Goal: Communication & Community: Share content

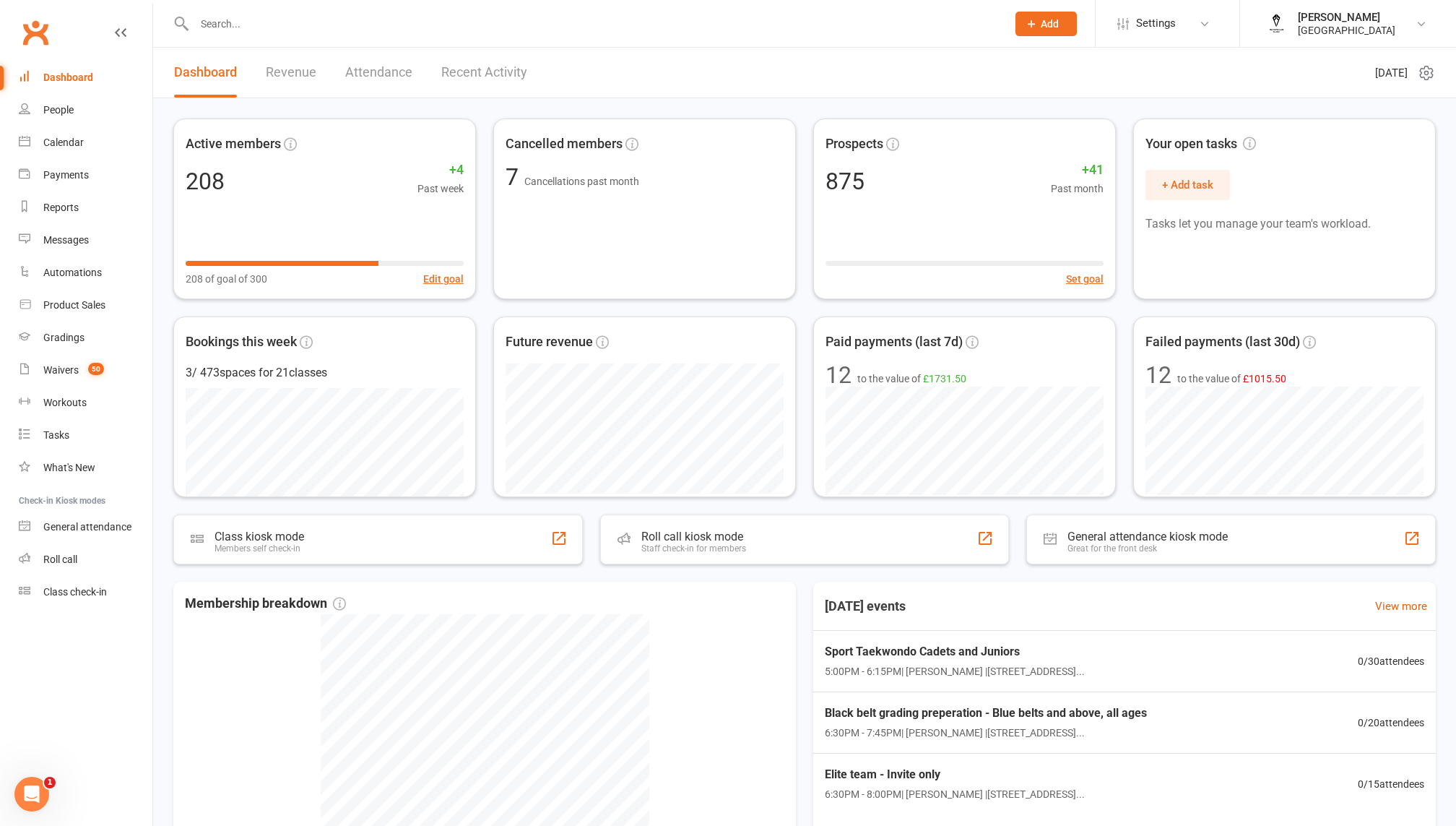
click at [251, 24] on input "text" at bounding box center [593, 24] width 807 height 20
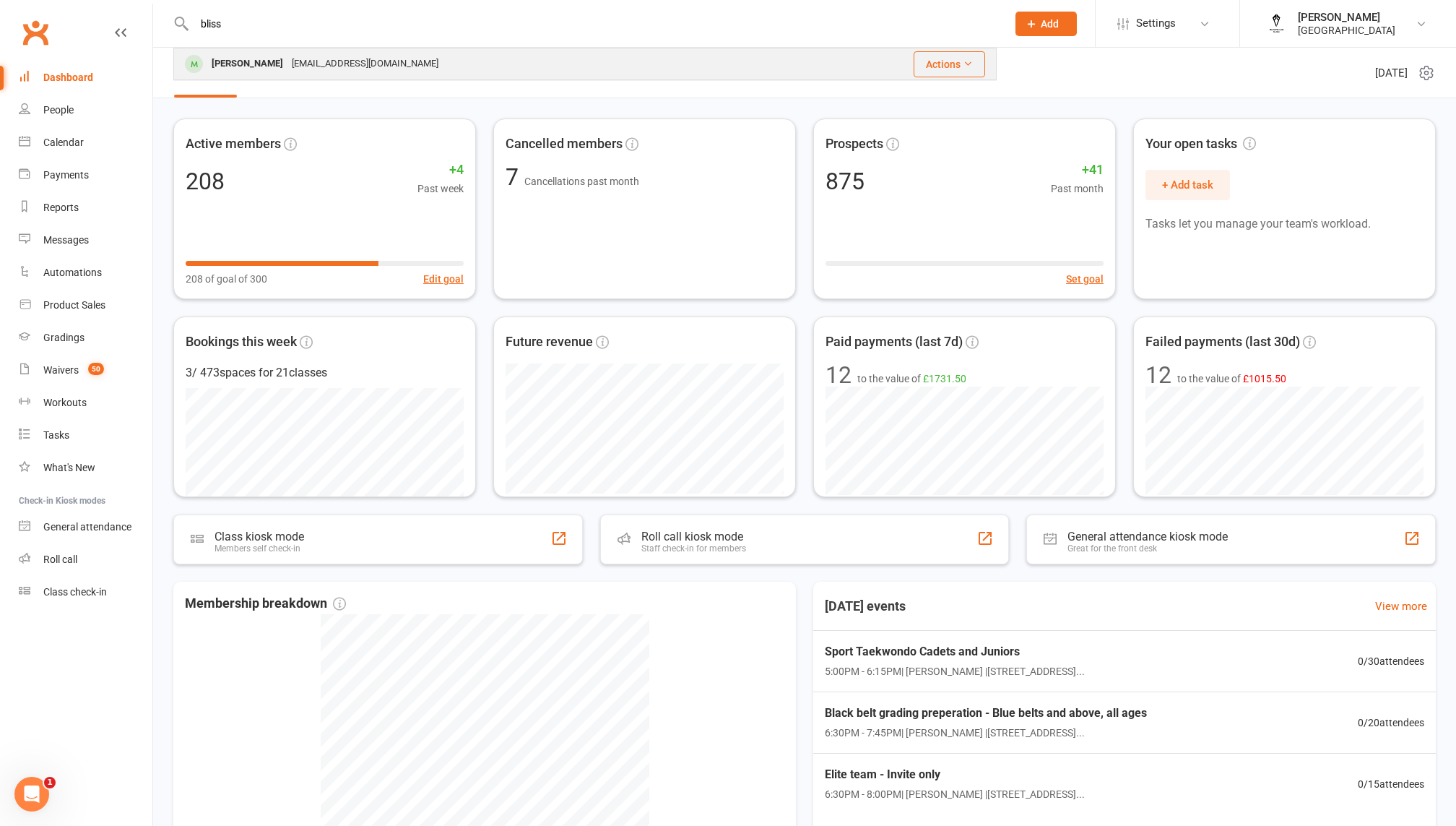
type input "bliss"
click at [302, 58] on div "[EMAIL_ADDRESS][DOMAIN_NAME]" at bounding box center [365, 64] width 155 height 21
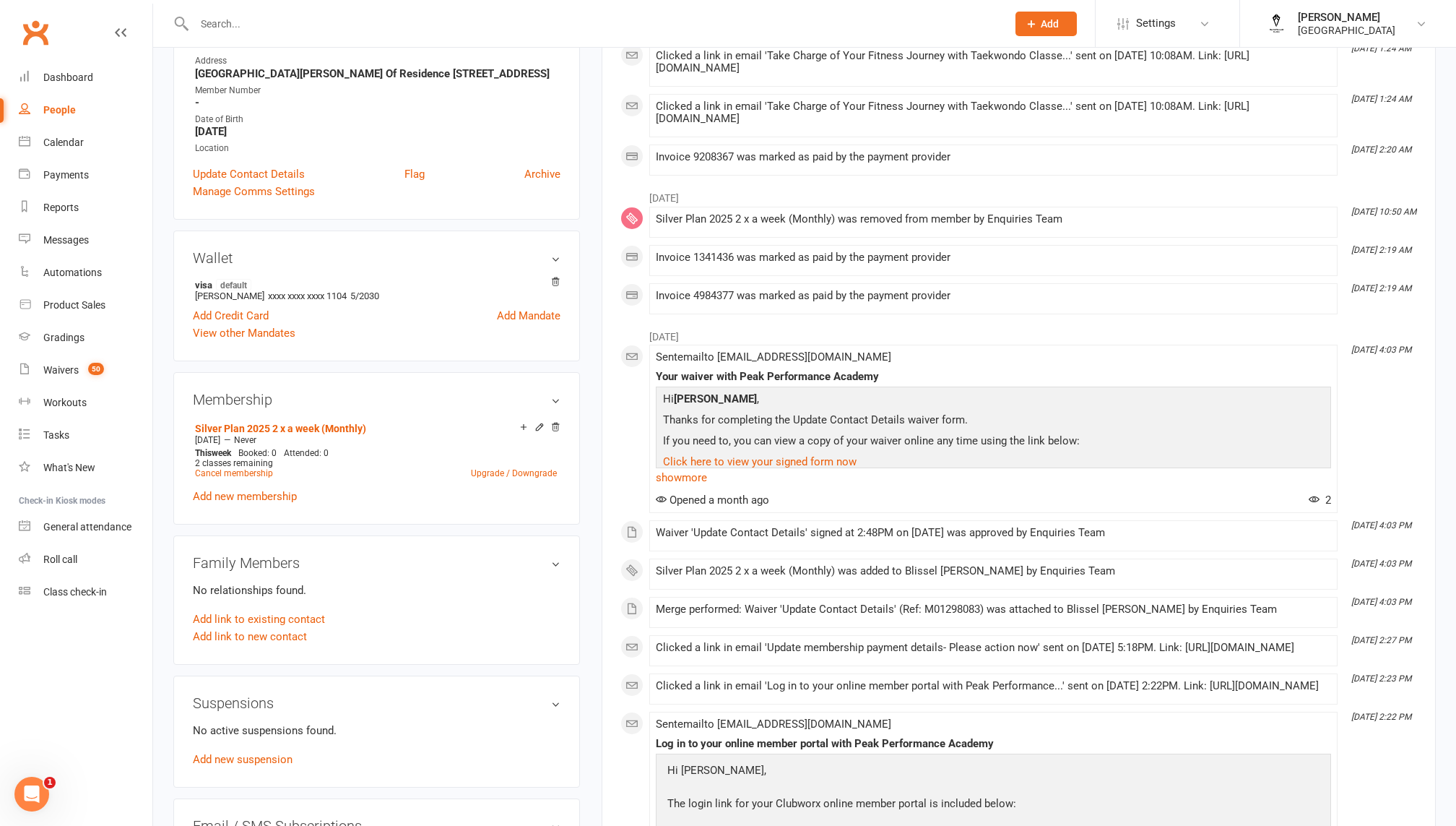
scroll to position [258, 0]
click at [486, 477] on link "Upgrade / Downgrade" at bounding box center [514, 471] width 86 height 10
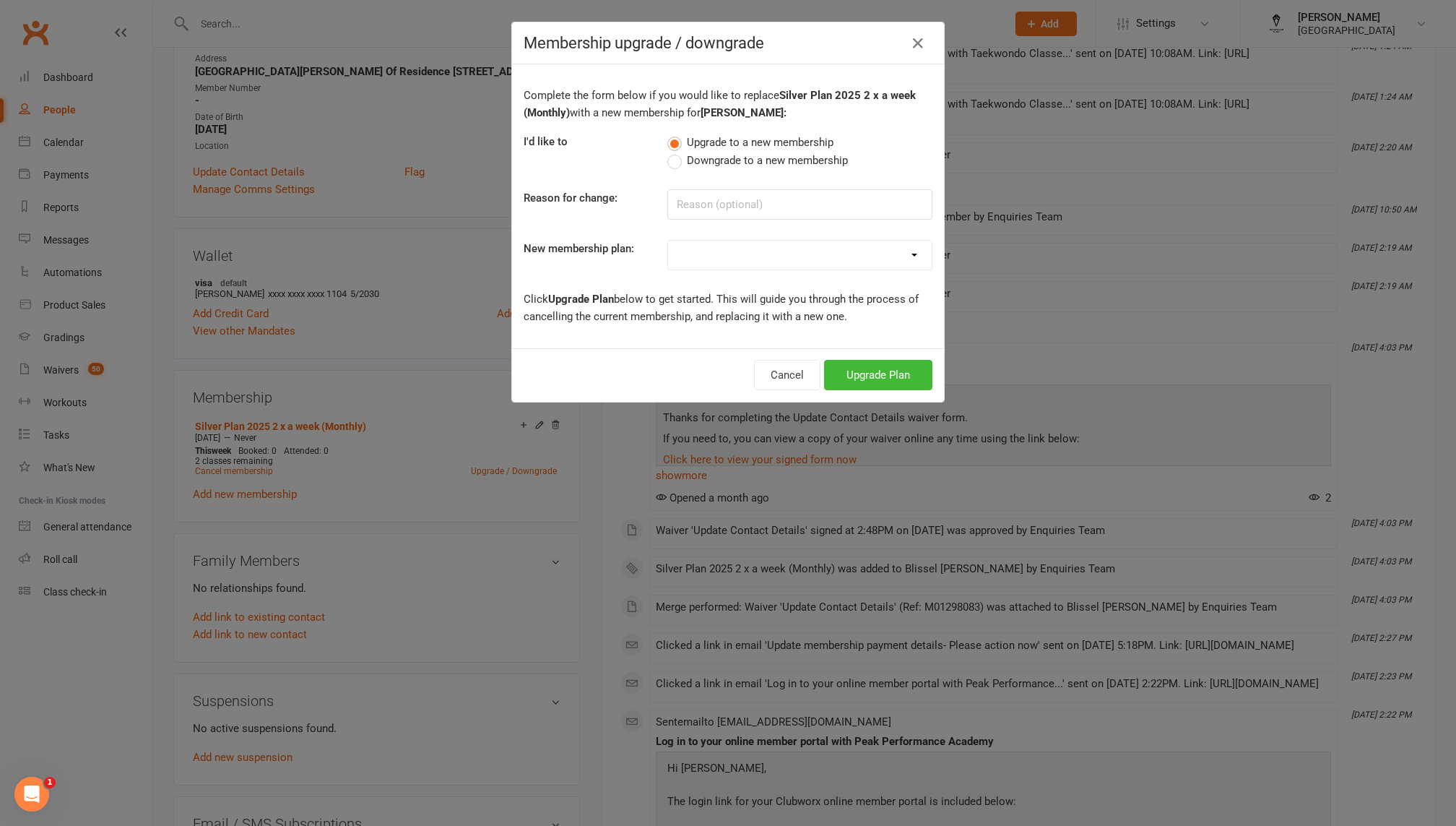
click at [733, 256] on select "Gold Plan 3 x a week 2020-21 Silver Plan 2 x a week 2020-21 Bronze Plan 1 x a w…" at bounding box center [800, 255] width 264 height 29
select select "0"
click at [871, 373] on button "Upgrade Plan" at bounding box center [878, 374] width 109 height 31
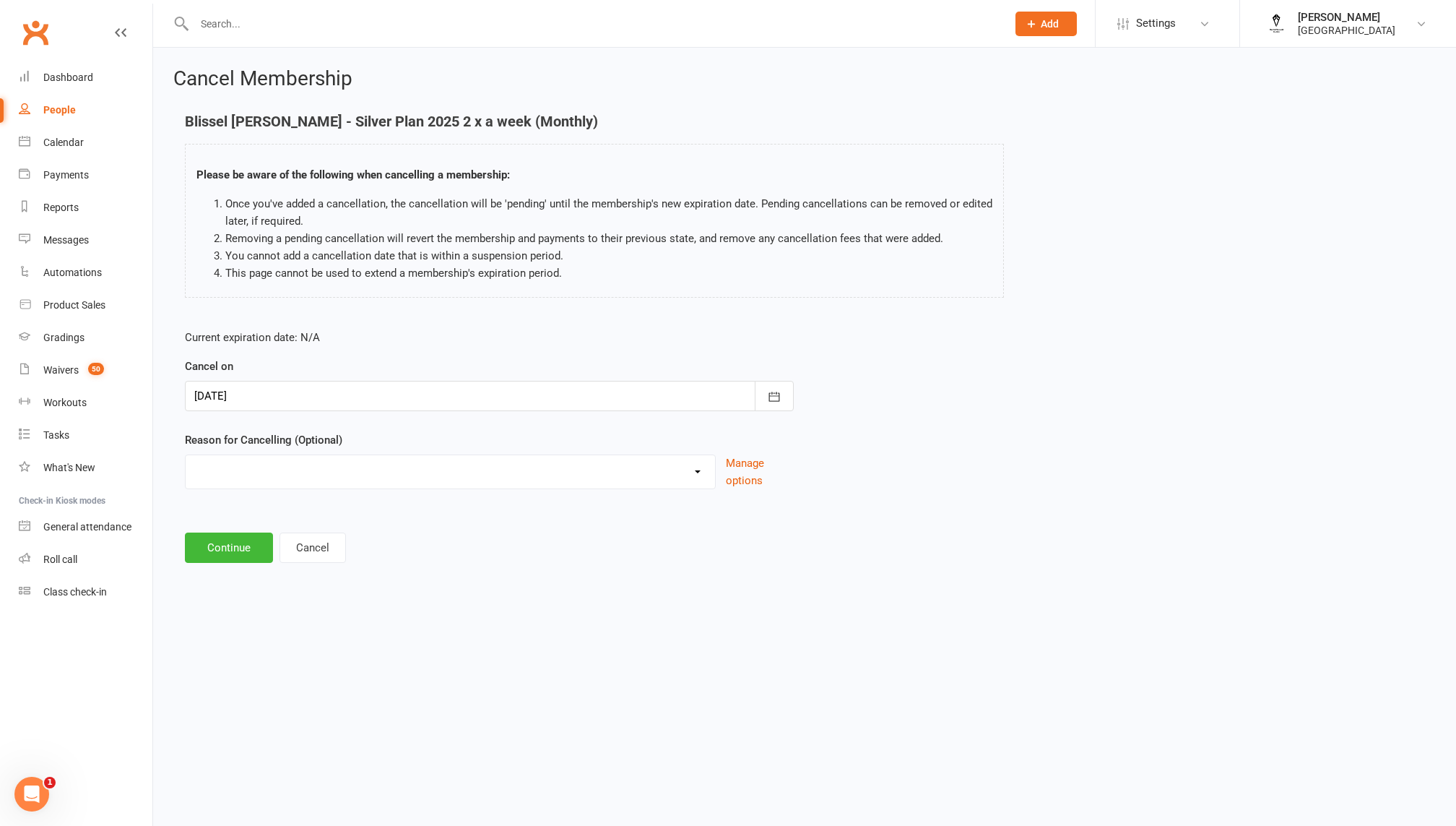
click at [603, 463] on select "away from [GEOGRAPHIC_DATA] for few months change date of monthly payment to th…" at bounding box center [450, 469] width 529 height 29
select select "11"
click at [229, 541] on button "Continue" at bounding box center [228, 547] width 88 height 31
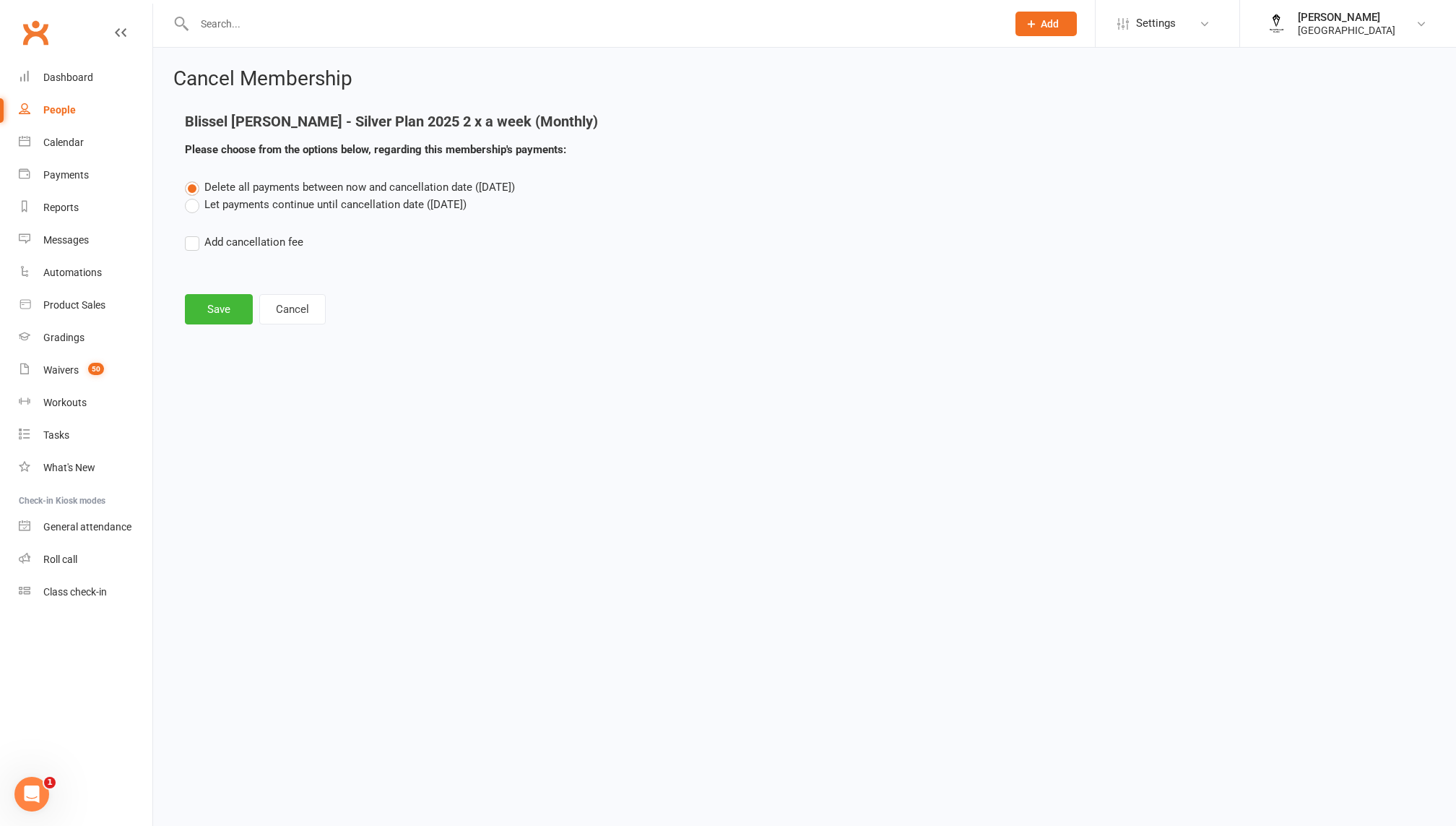
click at [210, 206] on label "Let payments continue until cancellation date ([DATE])" at bounding box center [325, 204] width 281 height 18
click at [194, 196] on input "Let payments continue until cancellation date ([DATE])" at bounding box center [189, 196] width 9 height 0
click at [224, 312] on button "Save" at bounding box center [218, 309] width 68 height 31
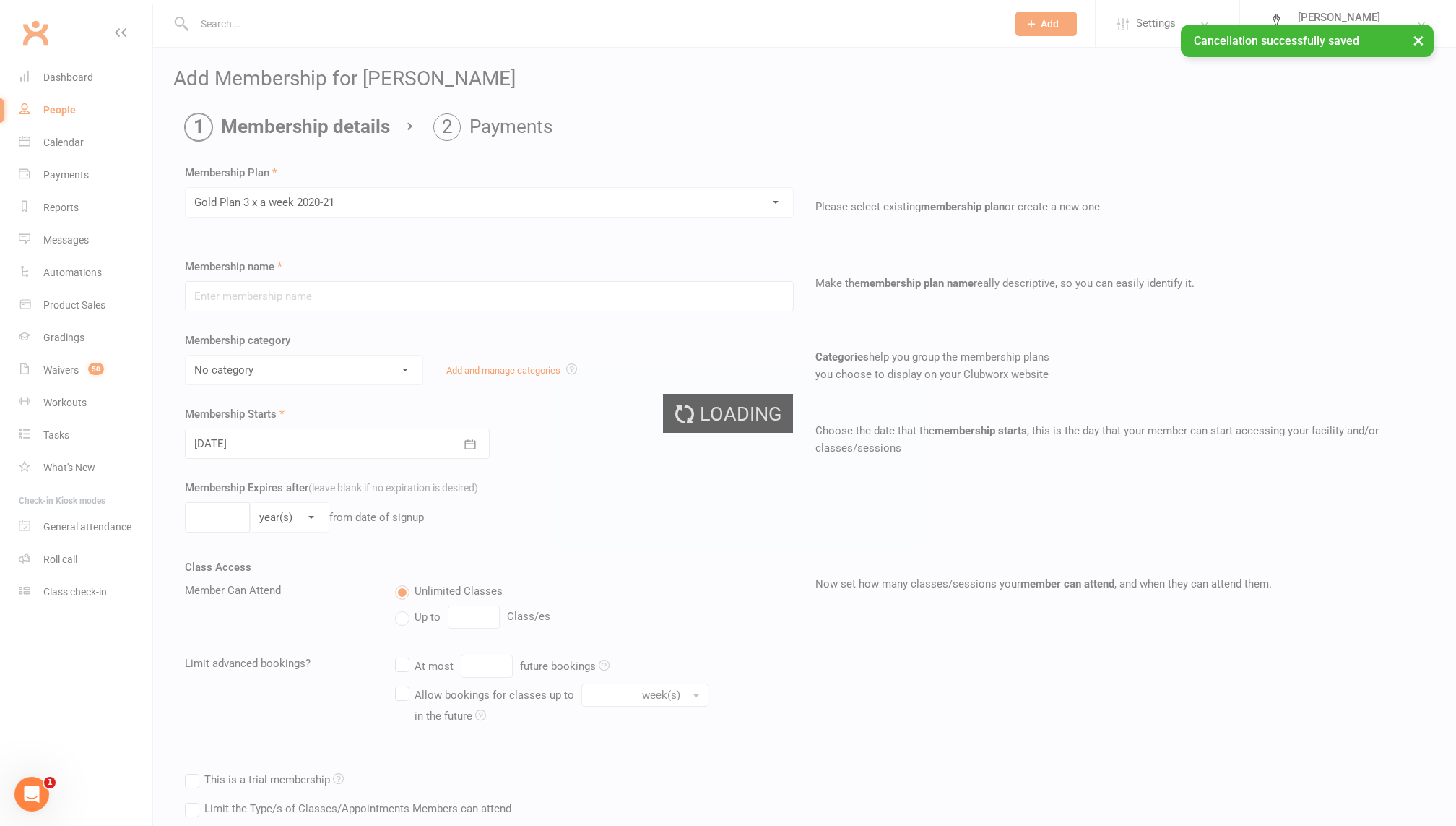
type input "Gold Plan 3 x a week 2020-21"
select select "5"
type input "[DATE]"
type input "0"
type input "3"
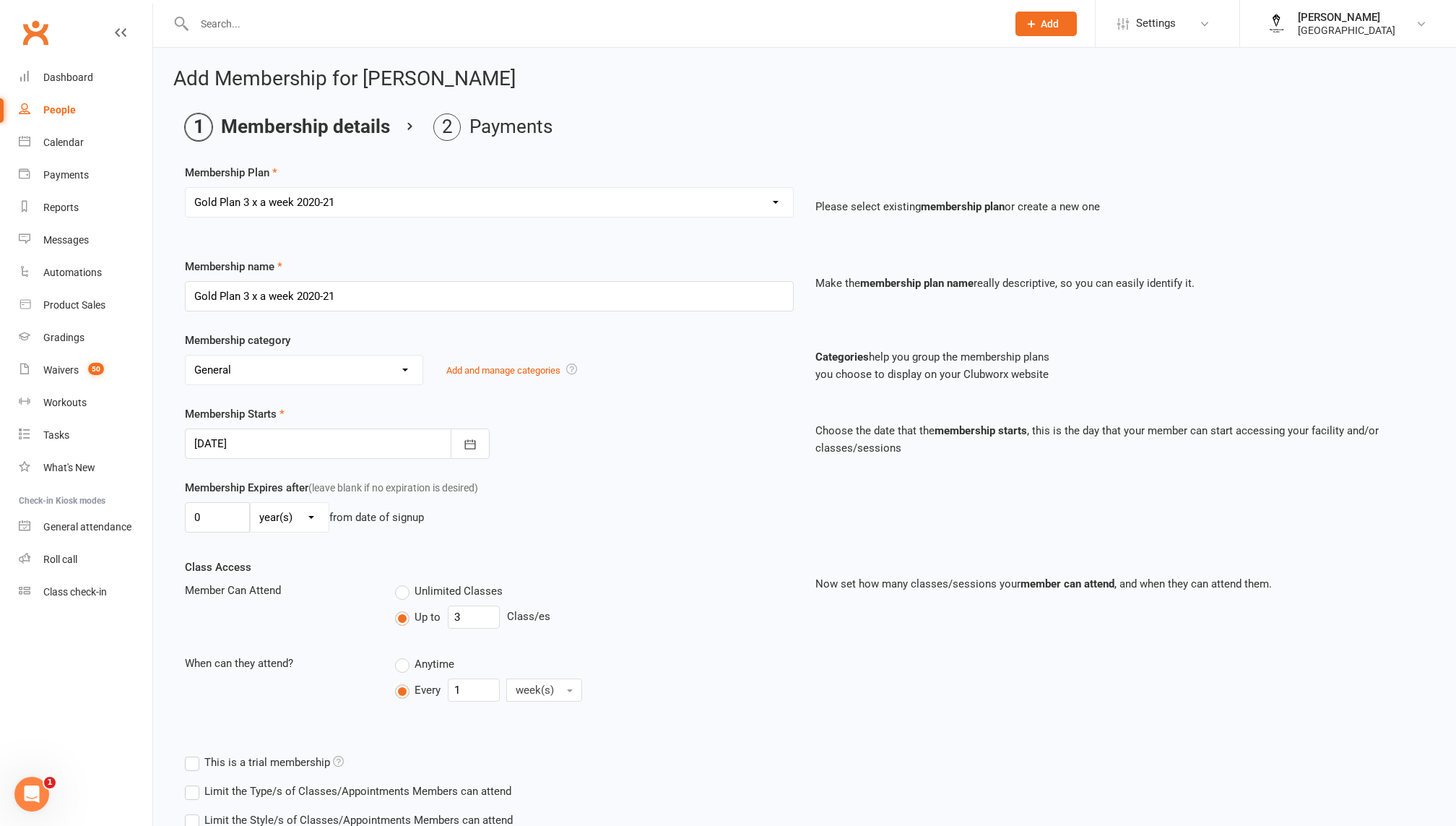
click at [386, 438] on div at bounding box center [337, 443] width 305 height 31
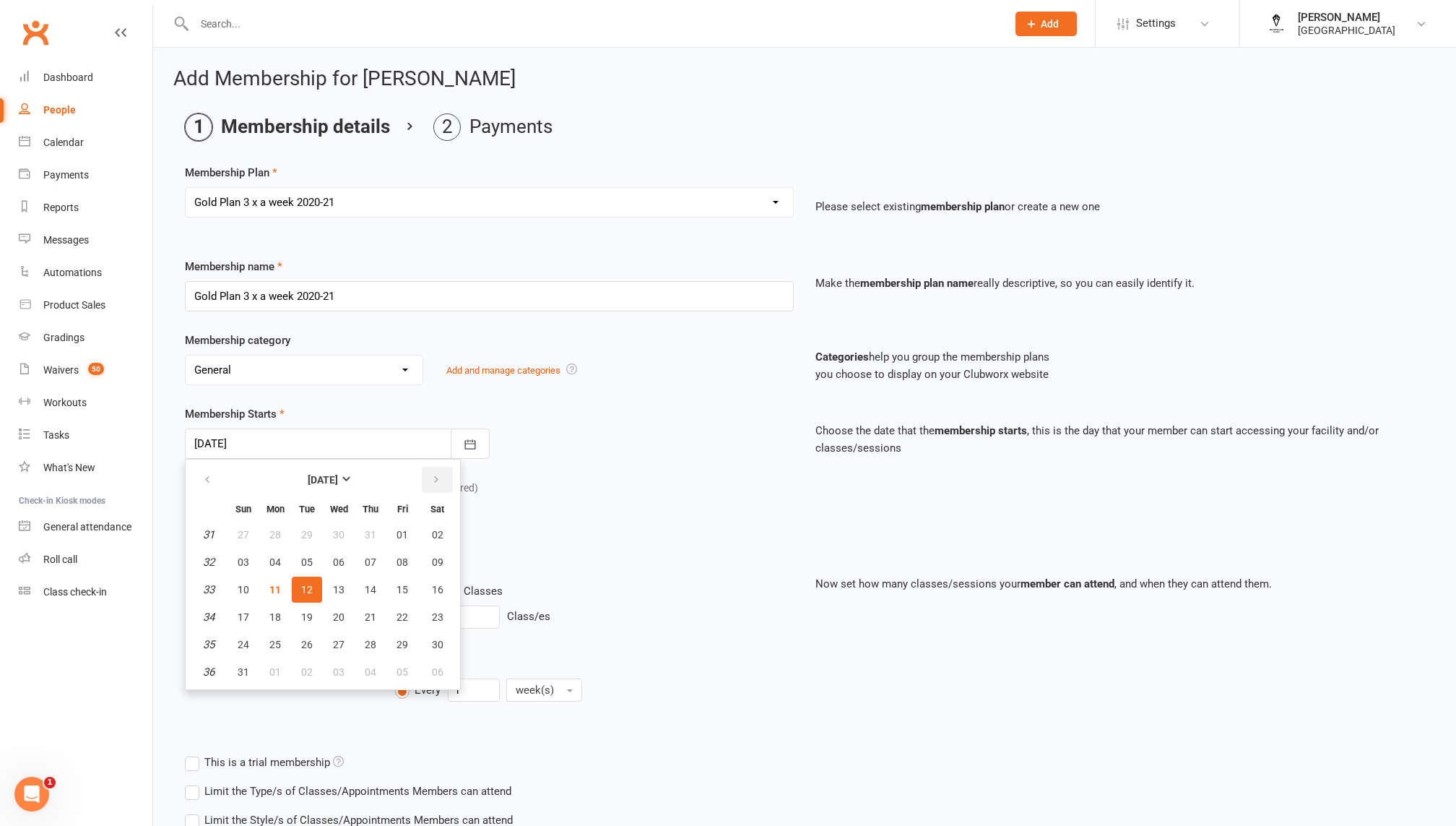
click at [438, 482] on icon "button" at bounding box center [436, 479] width 10 height 11
click at [274, 539] on button "01" at bounding box center [275, 535] width 31 height 26
type input "[DATE]"
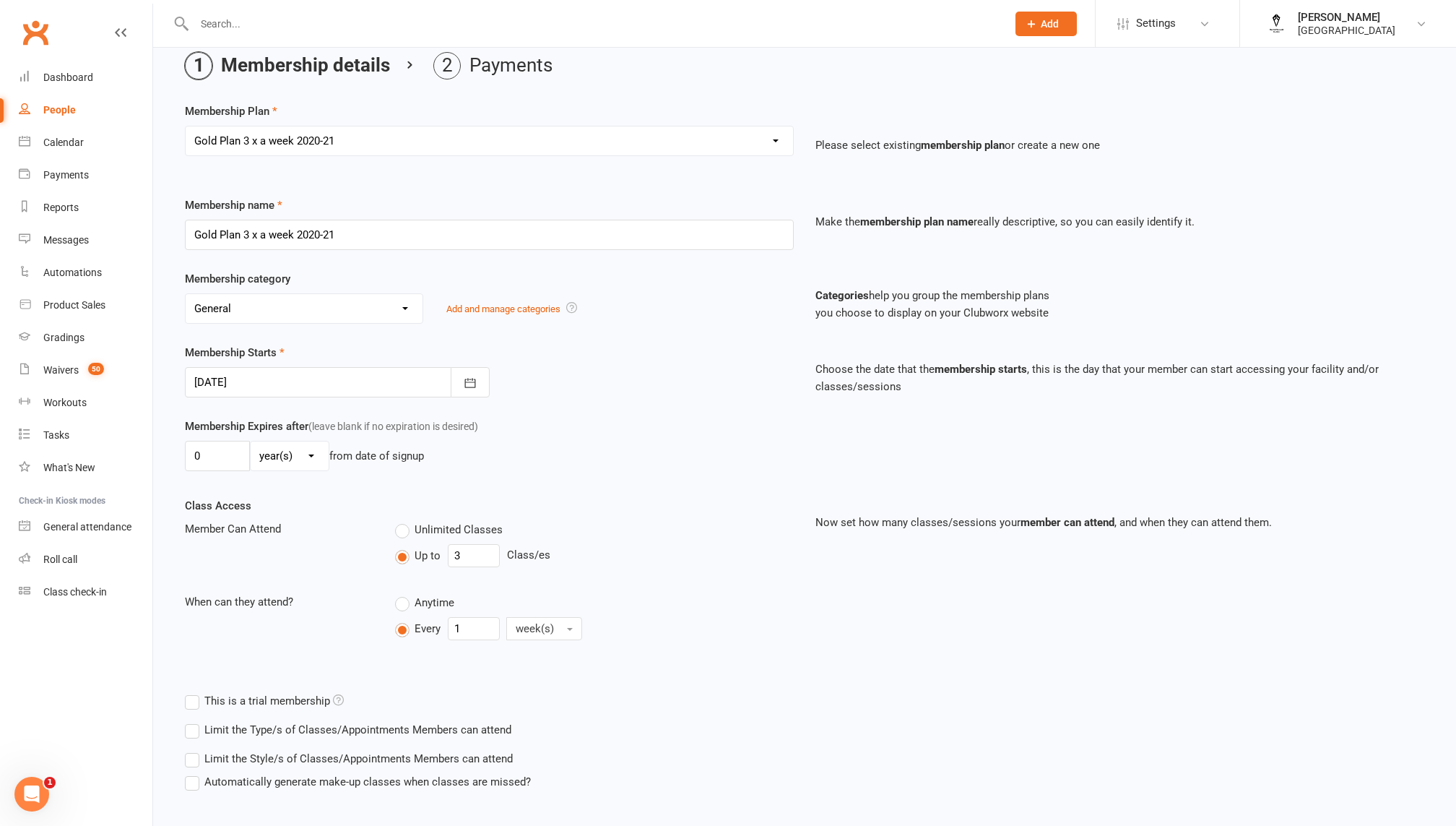
scroll to position [138, 0]
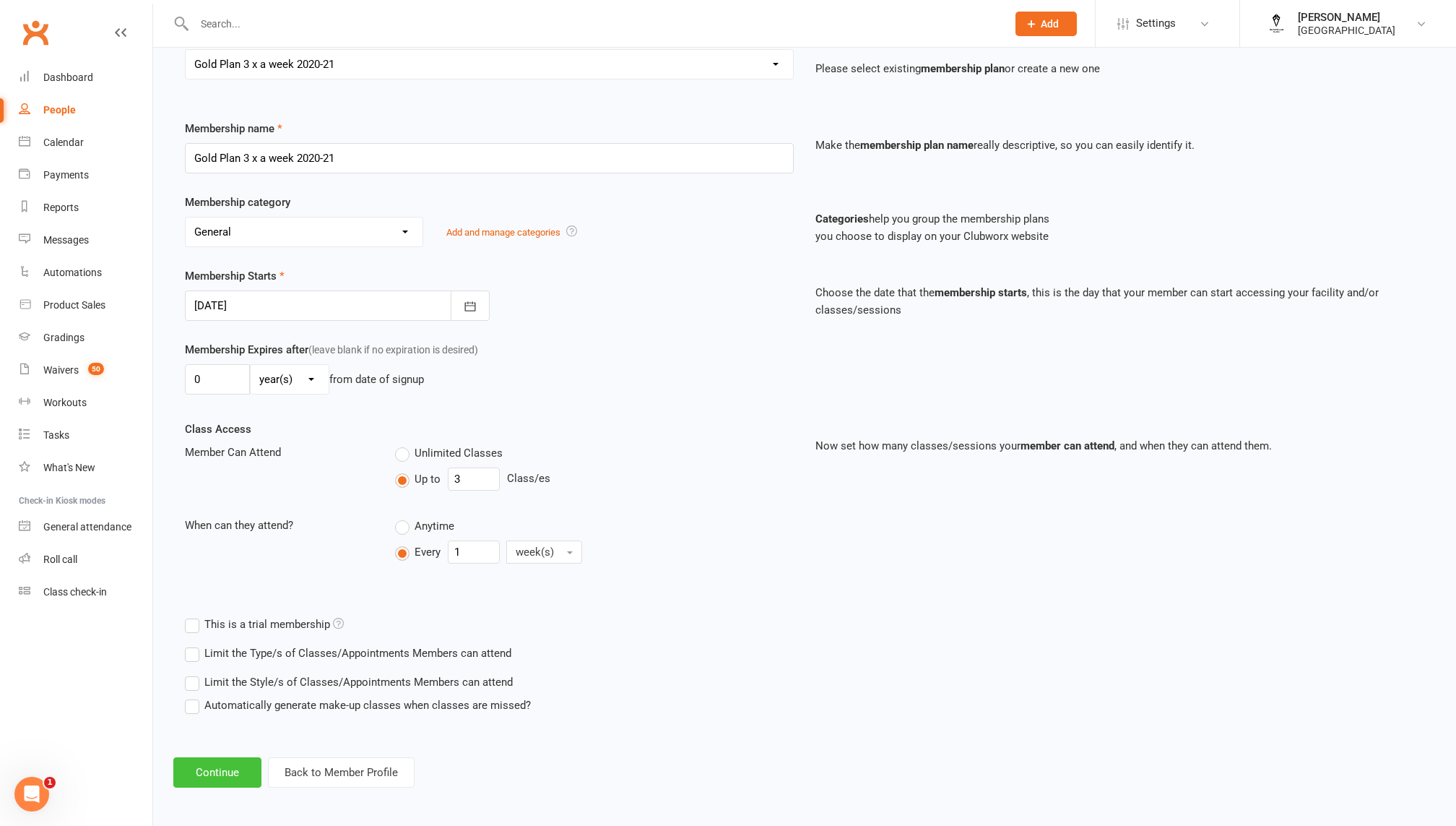
click at [208, 775] on button "Continue" at bounding box center [217, 772] width 88 height 31
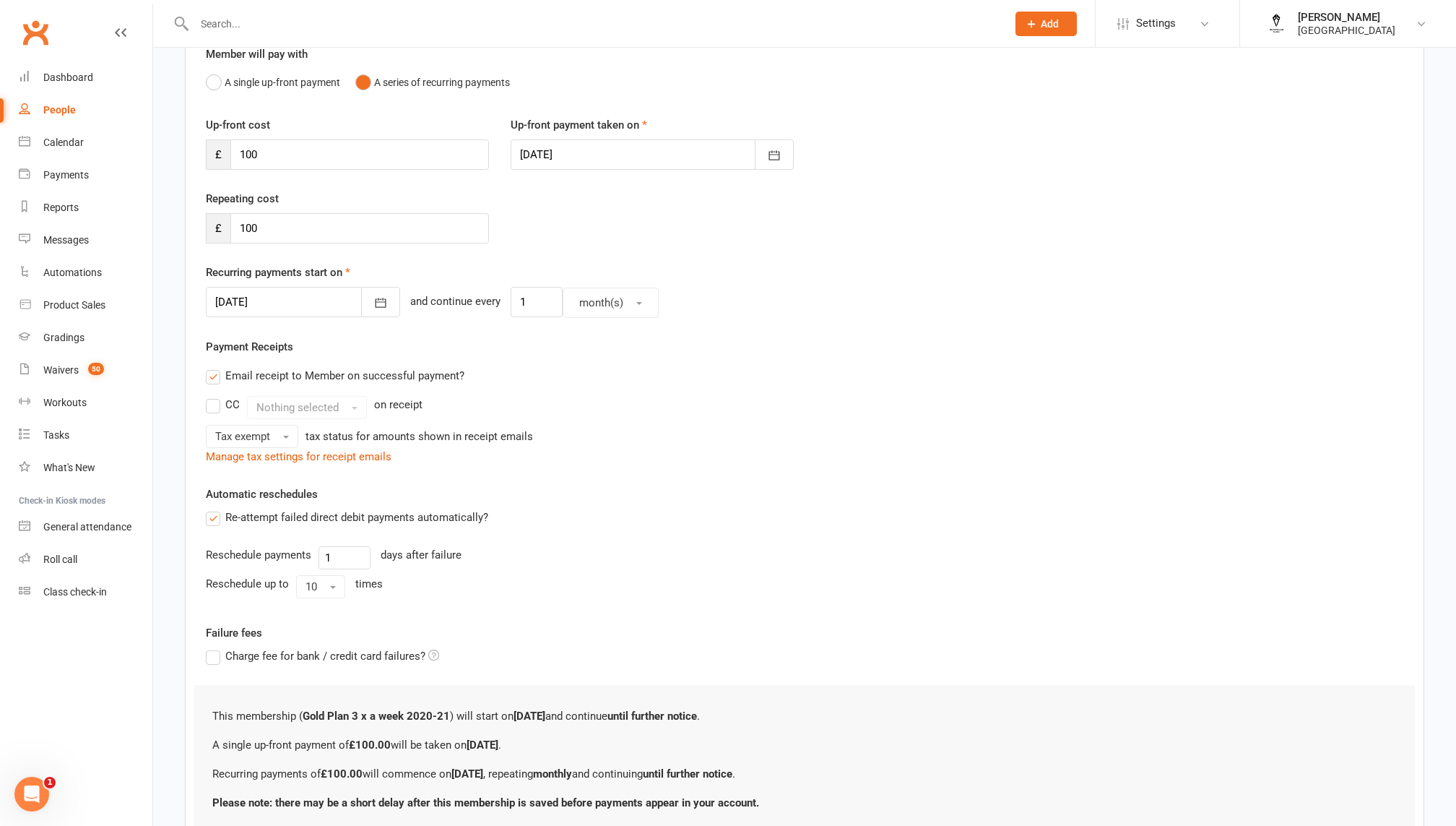
scroll to position [0, 0]
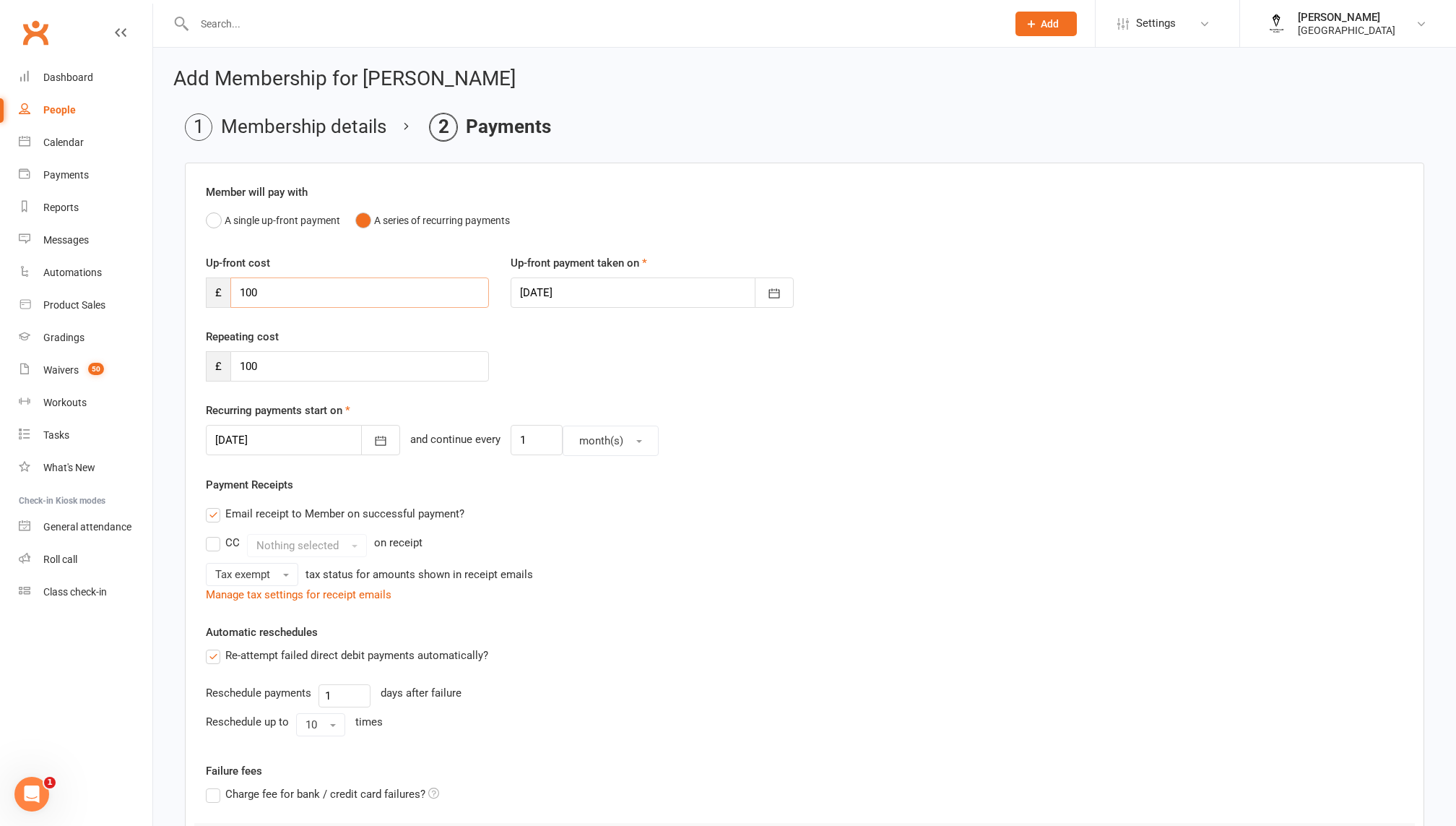
click at [320, 295] on input "100" at bounding box center [359, 293] width 258 height 31
type input "18.5"
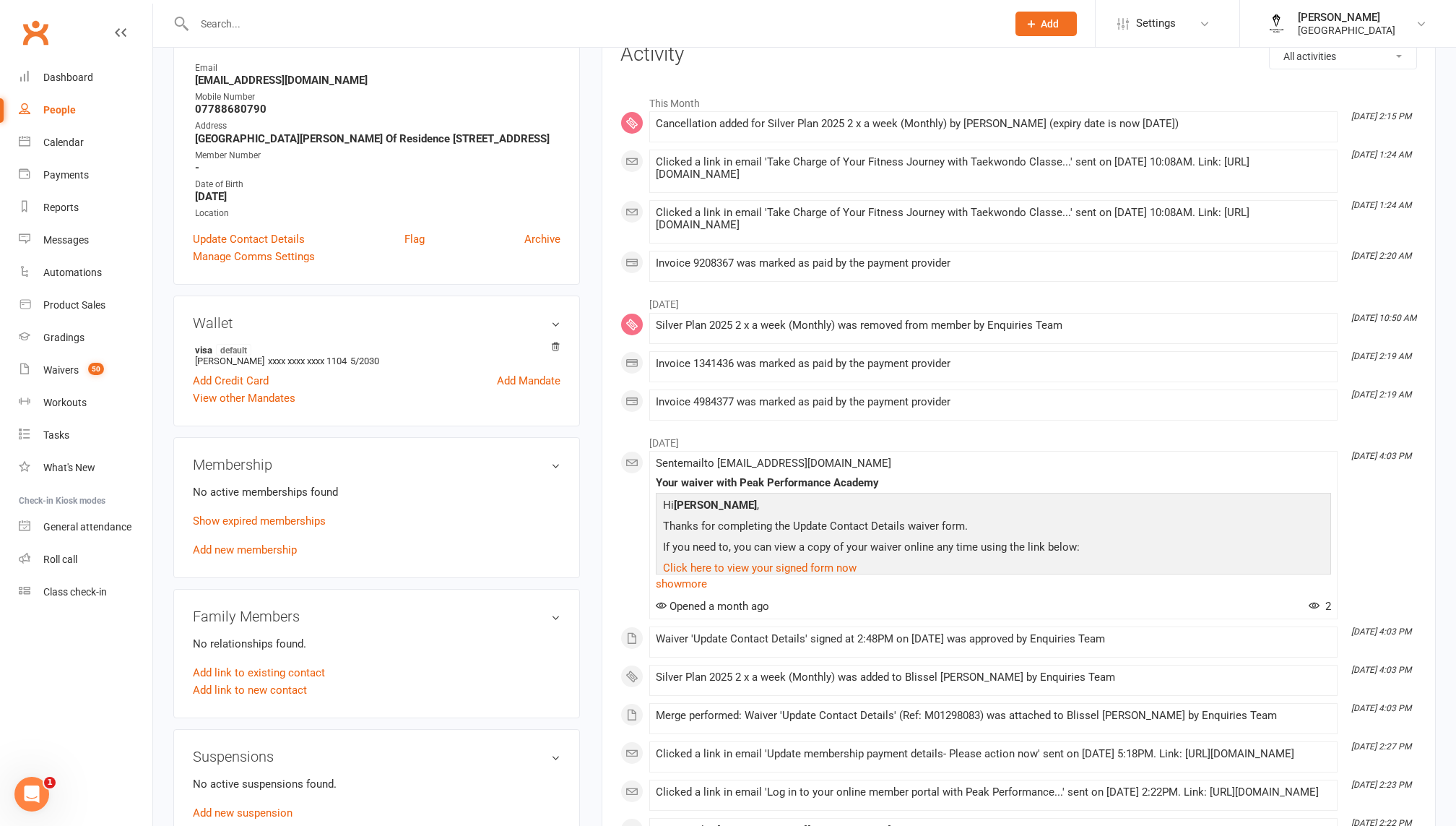
scroll to position [171, 0]
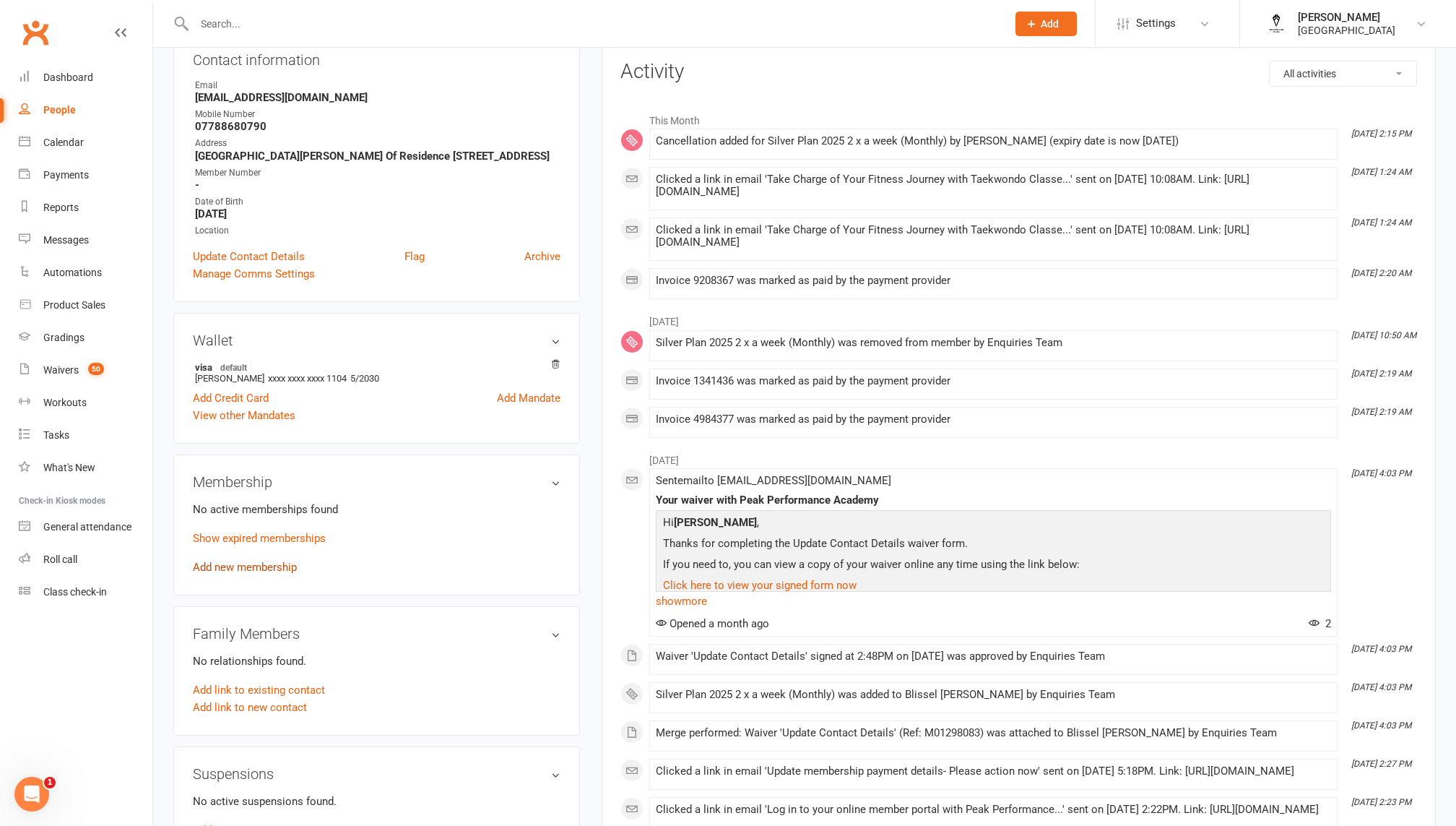
click at [278, 574] on link "Add new membership" at bounding box center [245, 568] width 104 height 13
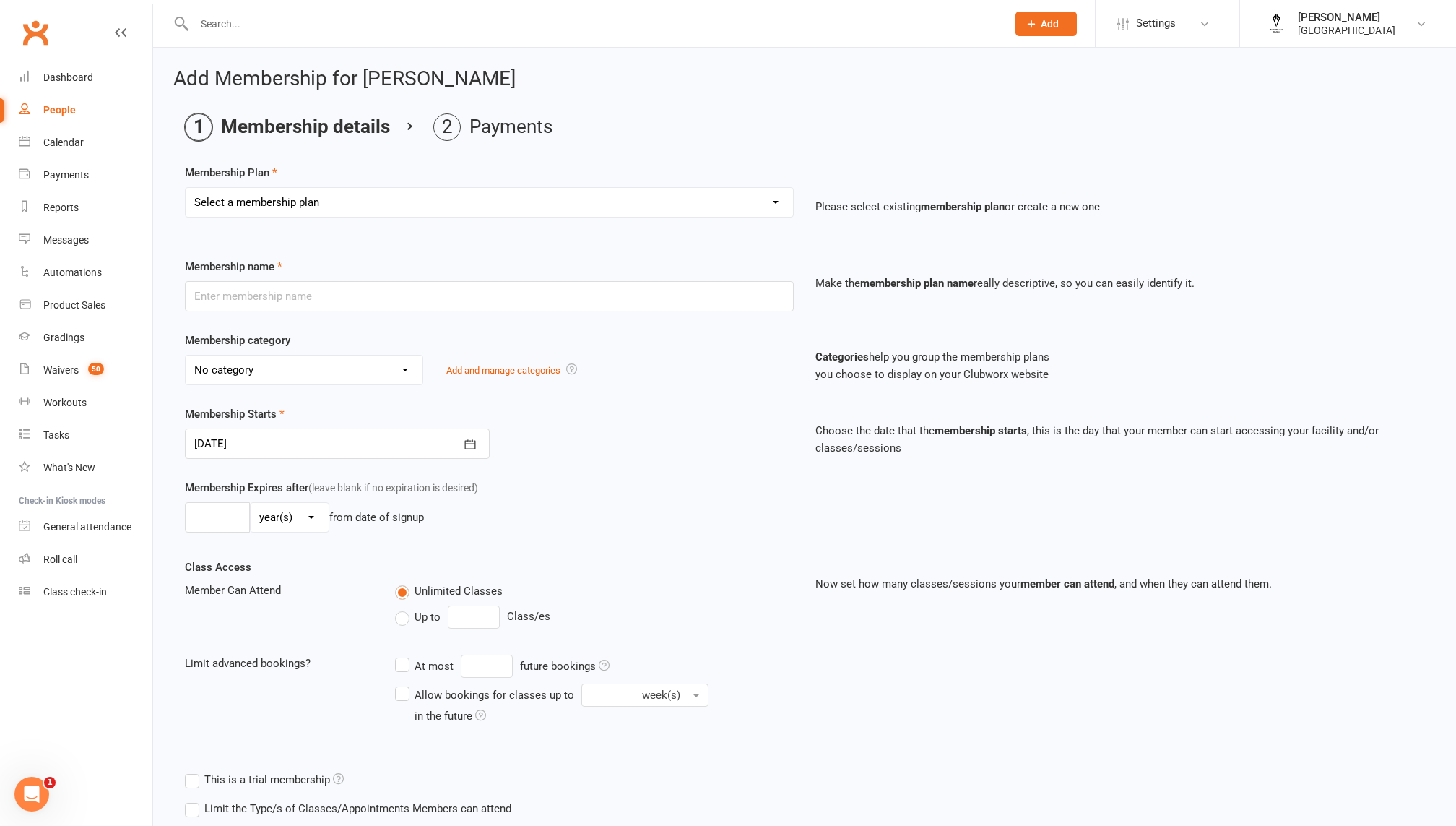
click at [307, 214] on select "Select a membership plan Create new Membership Plan Gold Plan 3 x a week 2020-2…" at bounding box center [489, 202] width 607 height 29
select select "14"
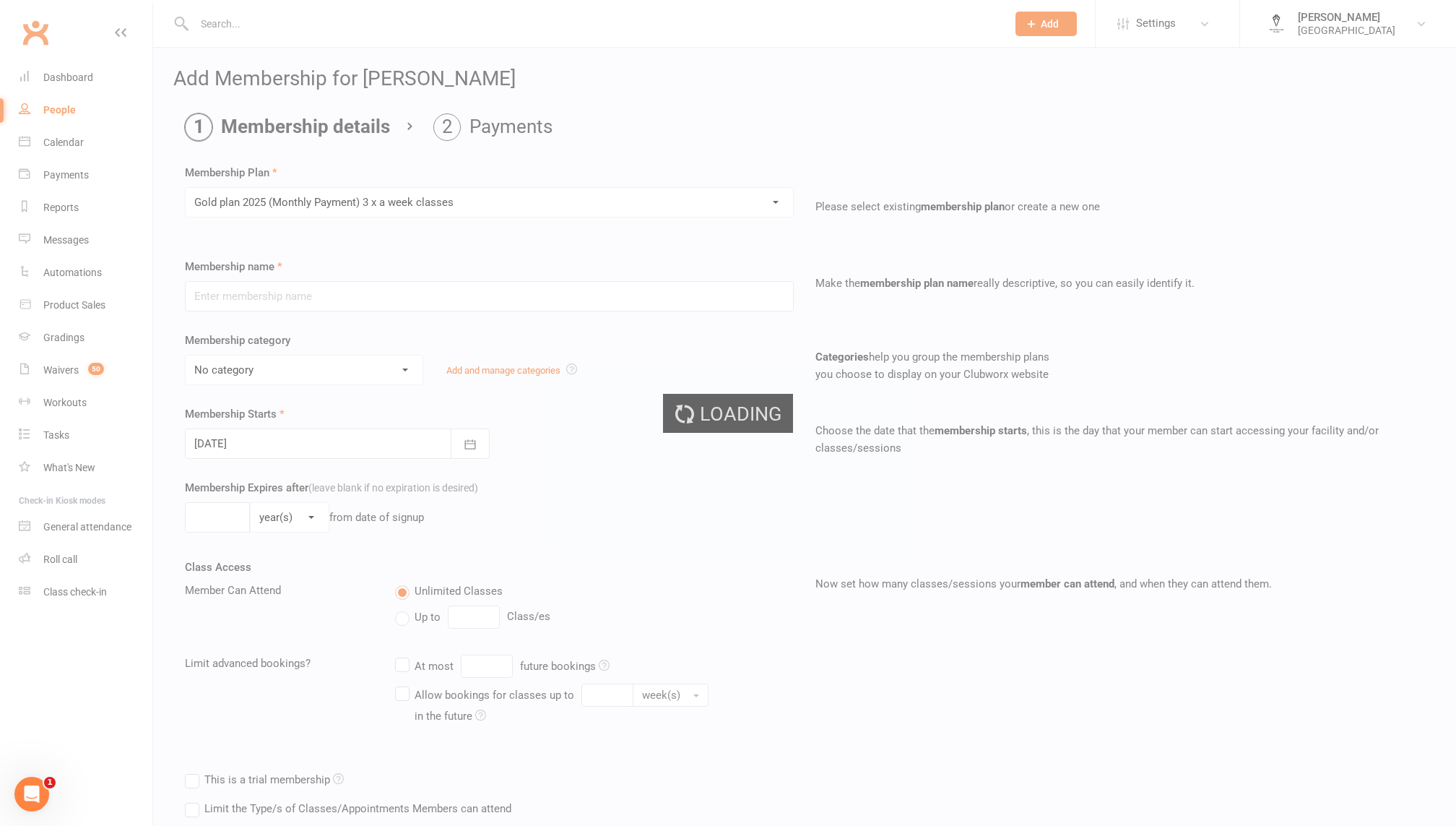
type input "Gold plan 2025 (Monthly Payment) 3 x a week classes"
select select "6"
type input "0"
type input "3"
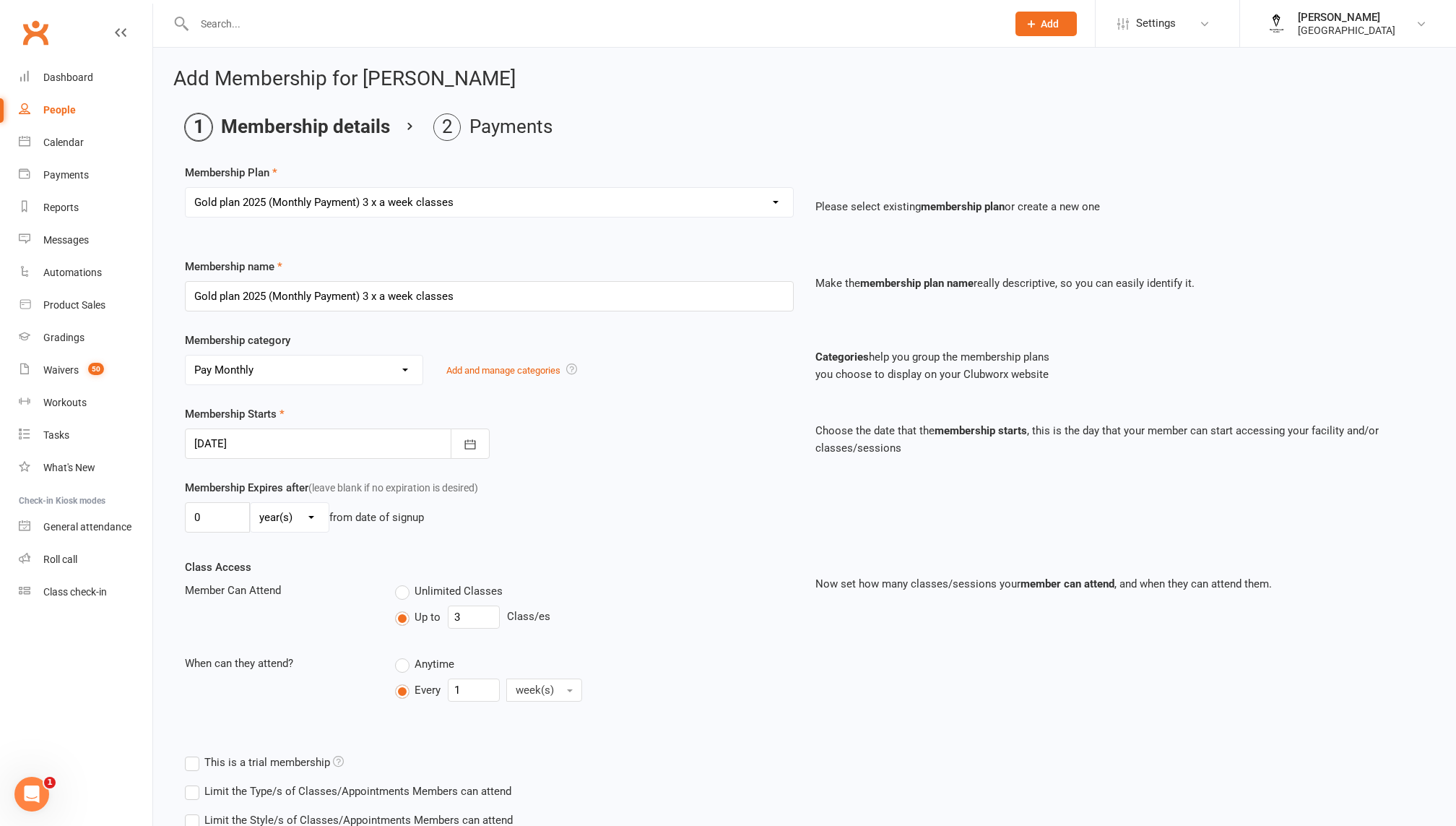
click at [338, 444] on div at bounding box center [337, 443] width 305 height 31
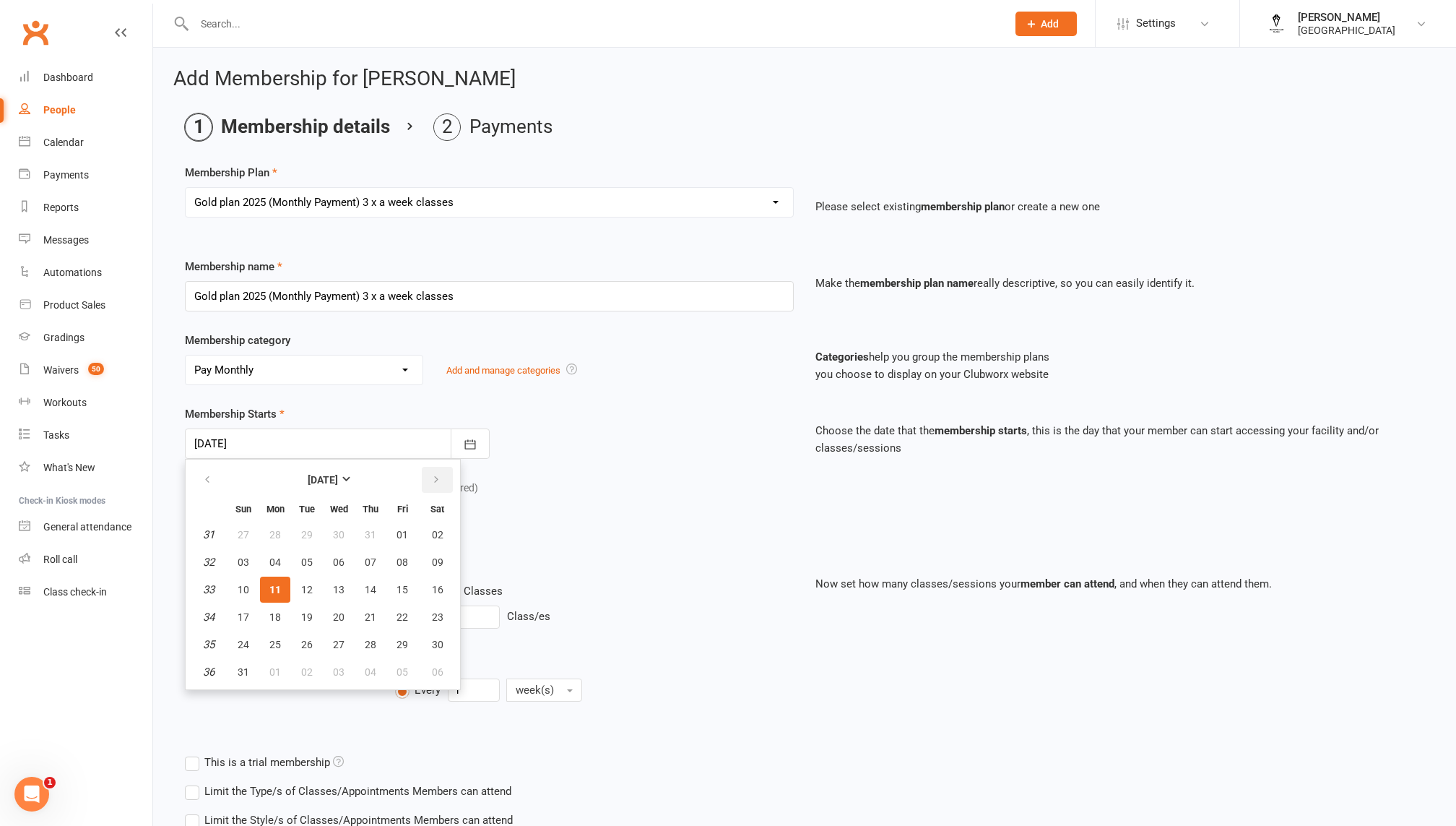
click at [436, 480] on icon "button" at bounding box center [436, 479] width 10 height 11
click at [280, 529] on span "01" at bounding box center [275, 534] width 11 height 11
type input "[DATE]"
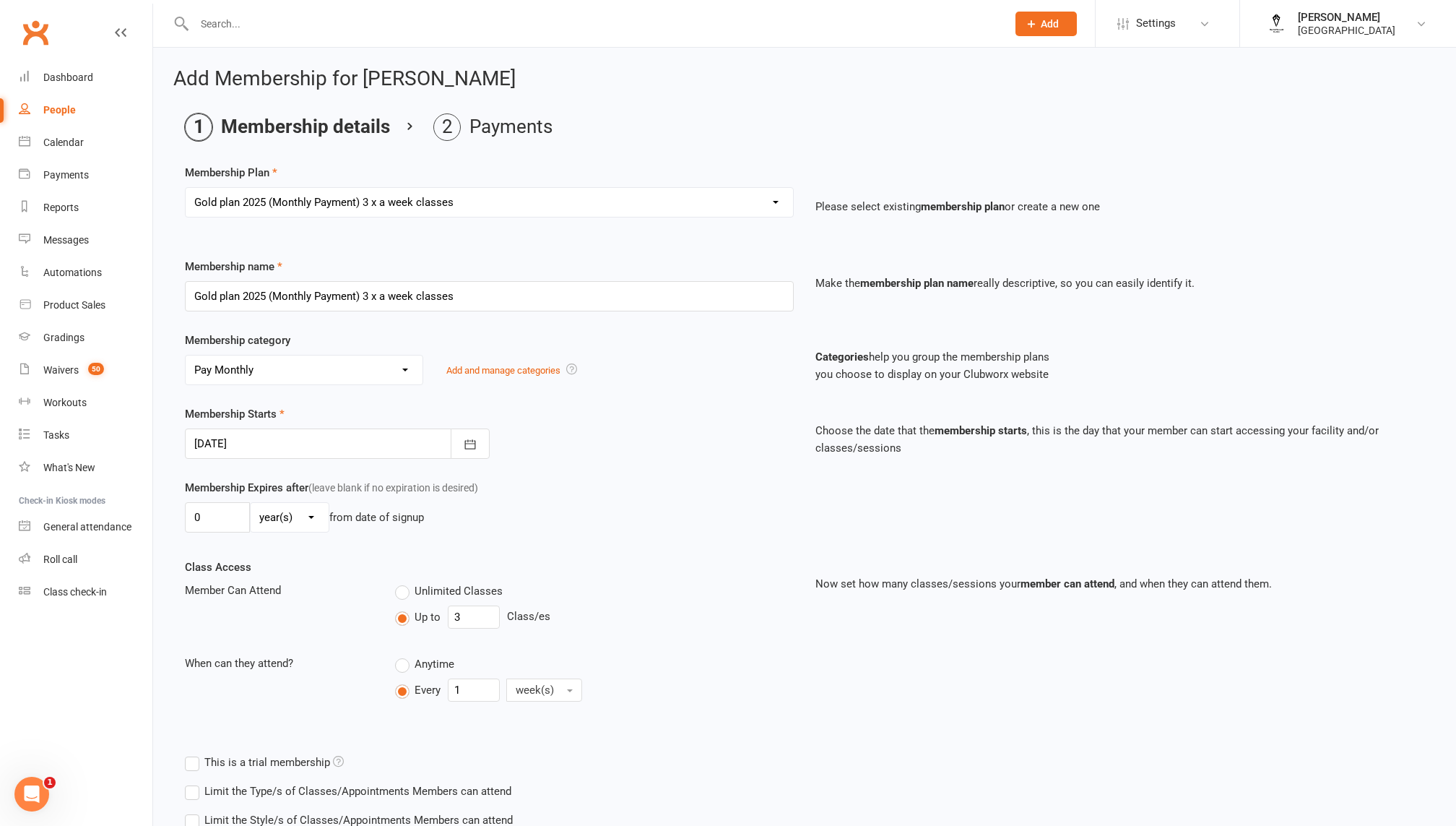
click at [583, 524] on div "0 day(s) week(s) month(s) year(s) from date of signup" at bounding box center [489, 518] width 609 height 31
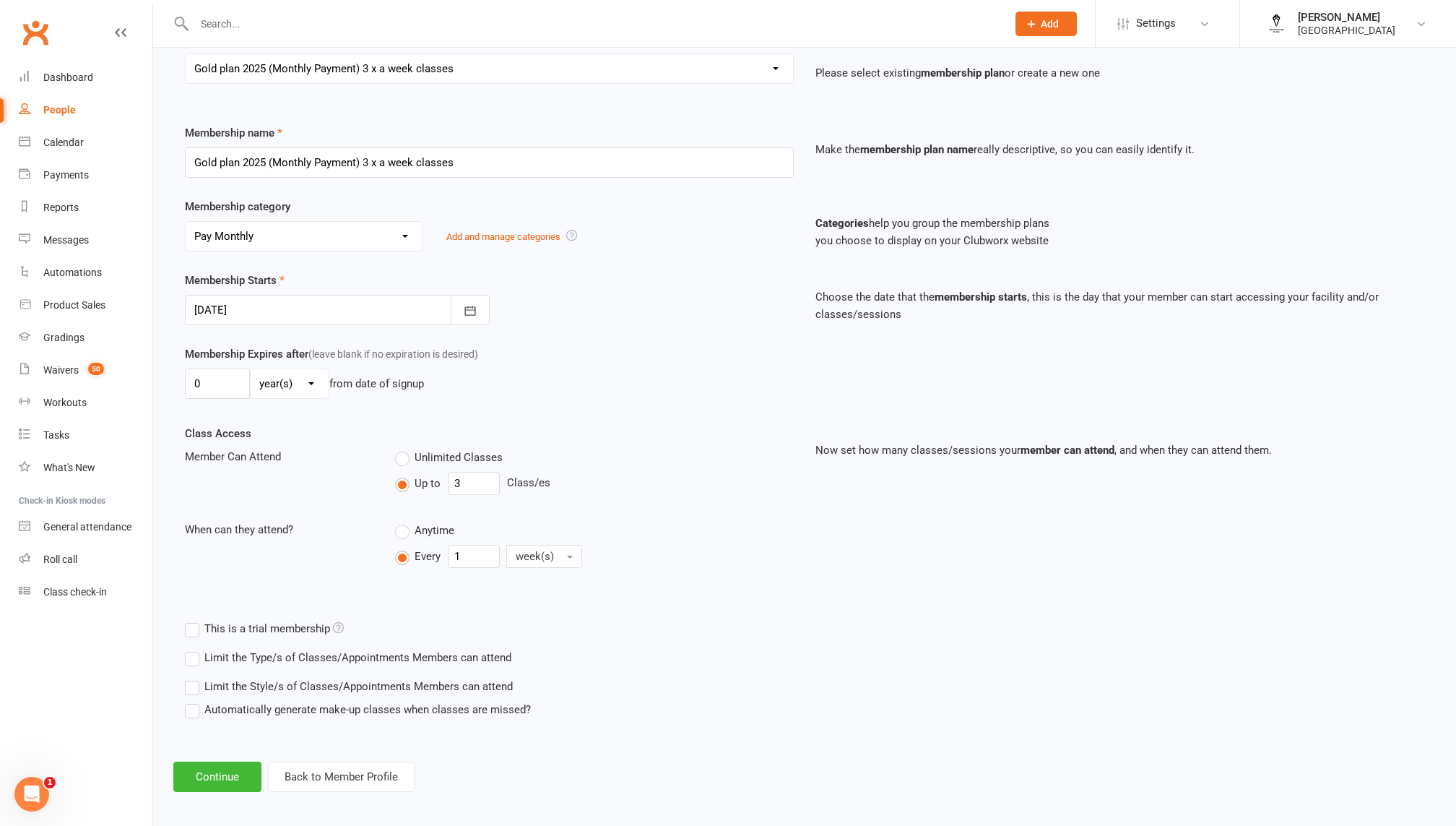
scroll to position [138, 0]
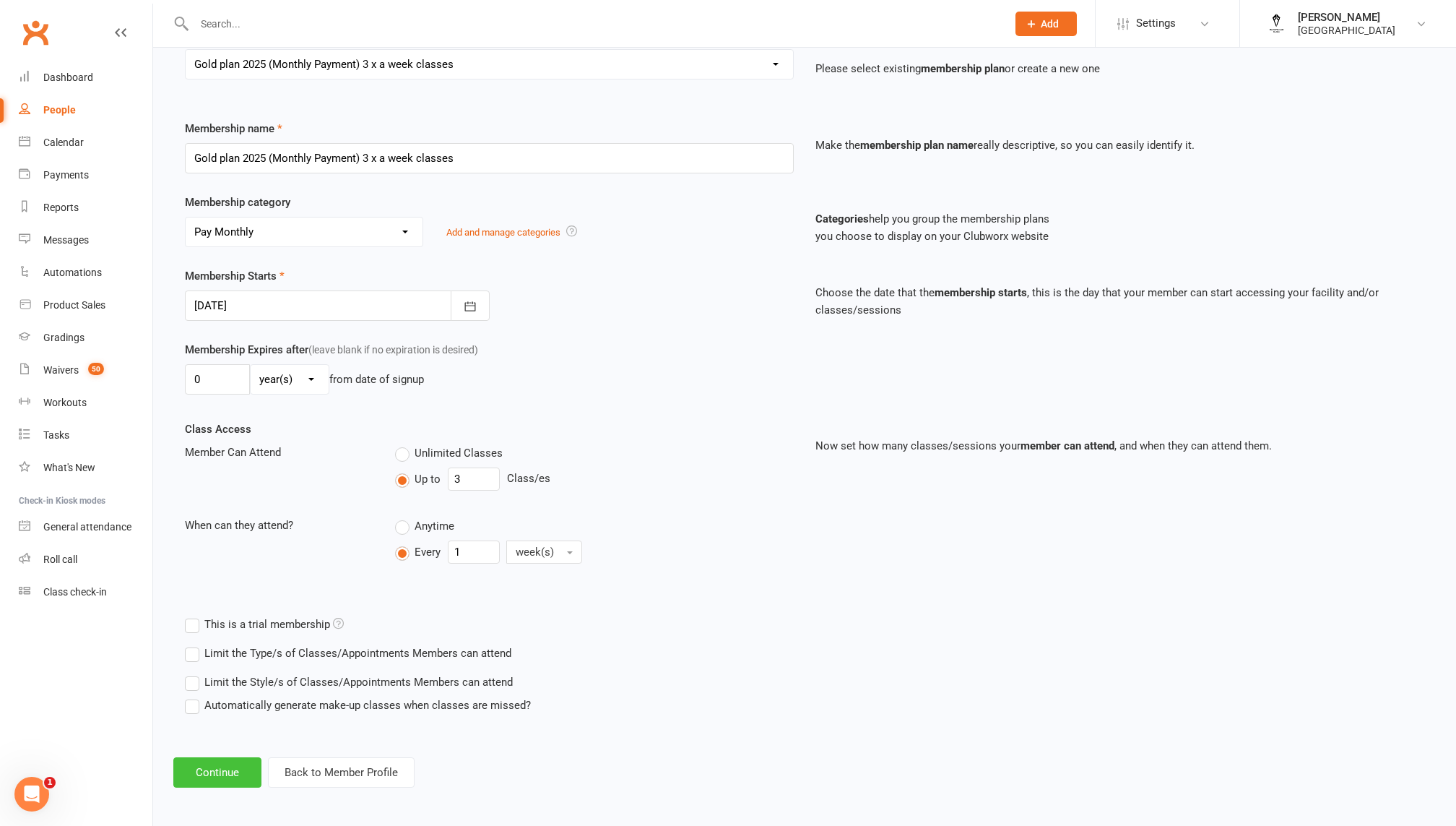
click at [187, 761] on button "Continue" at bounding box center [217, 772] width 88 height 31
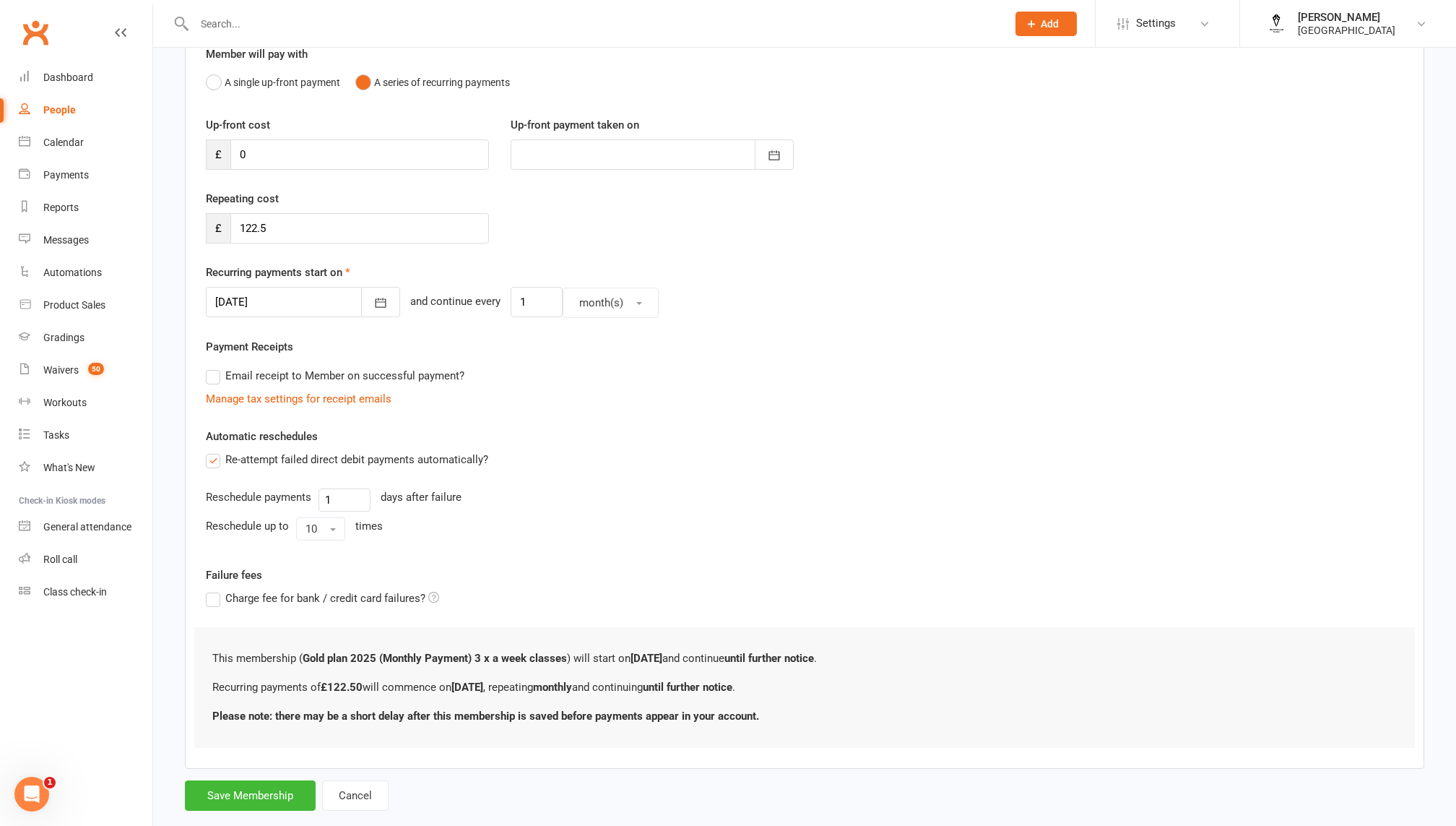
scroll to position [0, 0]
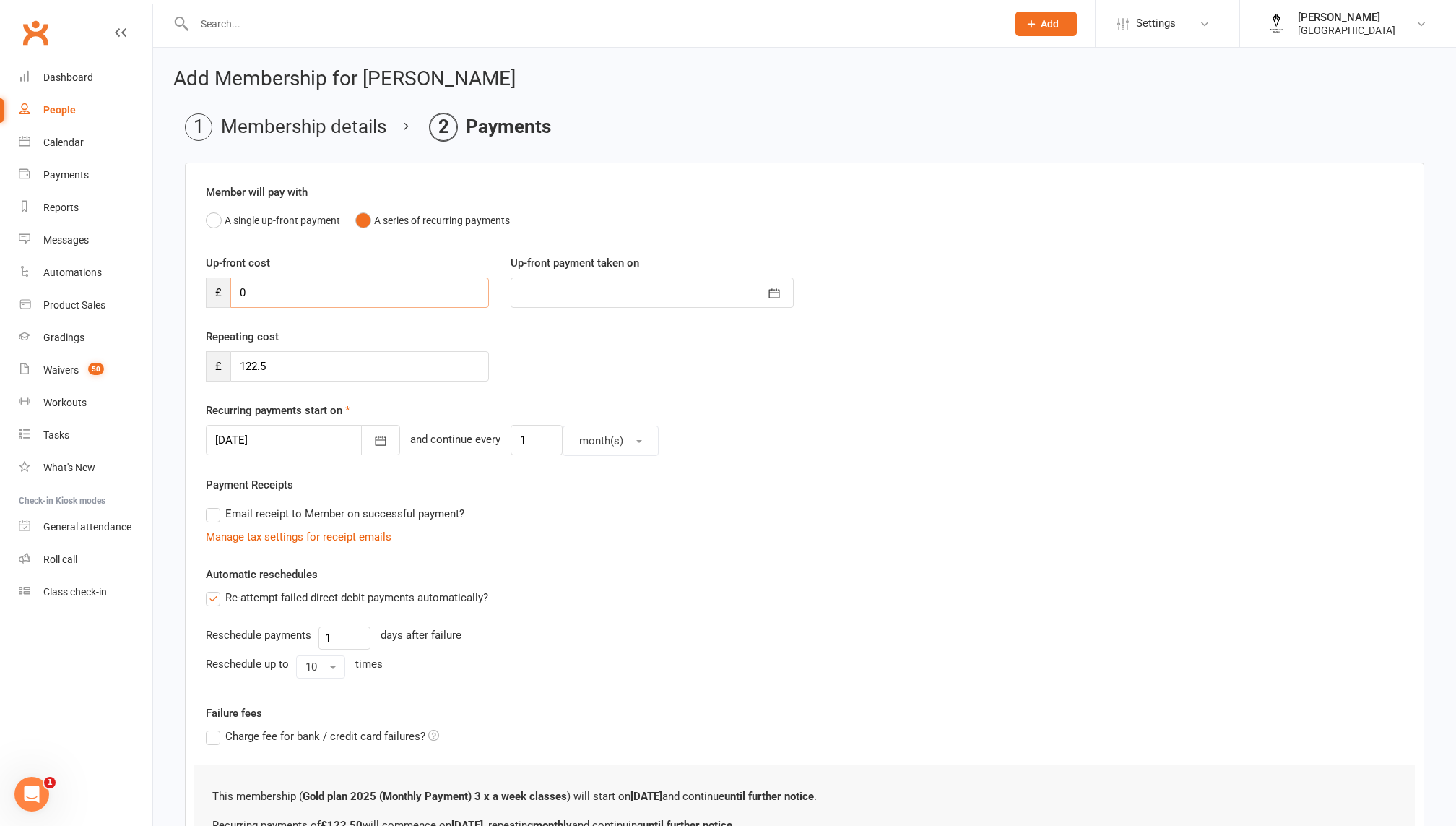
click at [304, 291] on input "0" at bounding box center [359, 293] width 258 height 31
type input "1"
type input "[DATE]"
type input "1"
click at [613, 288] on div at bounding box center [652, 293] width 283 height 31
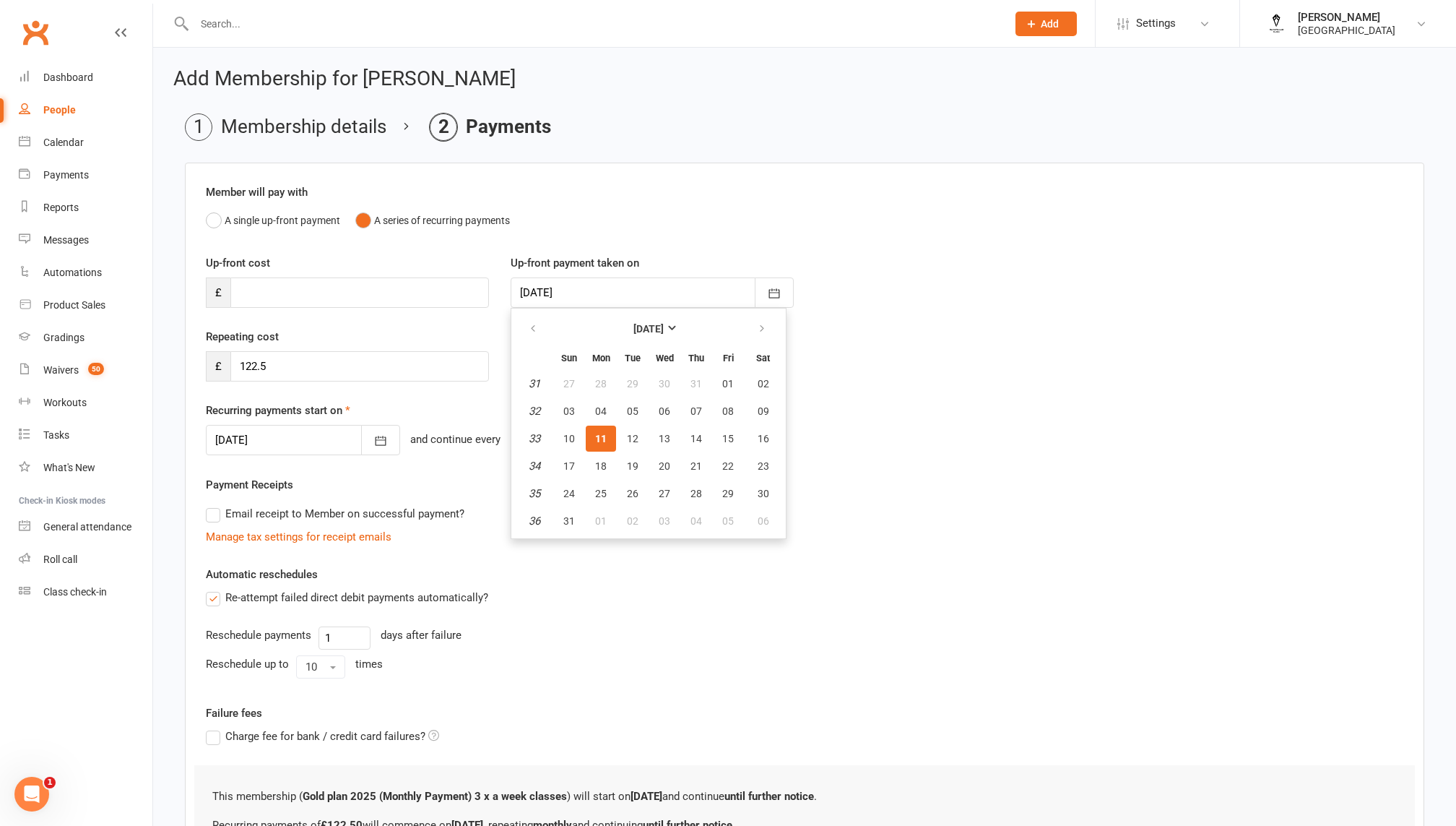
click at [811, 377] on div "Repeating cost £ 122.5" at bounding box center [804, 364] width 1219 height 73
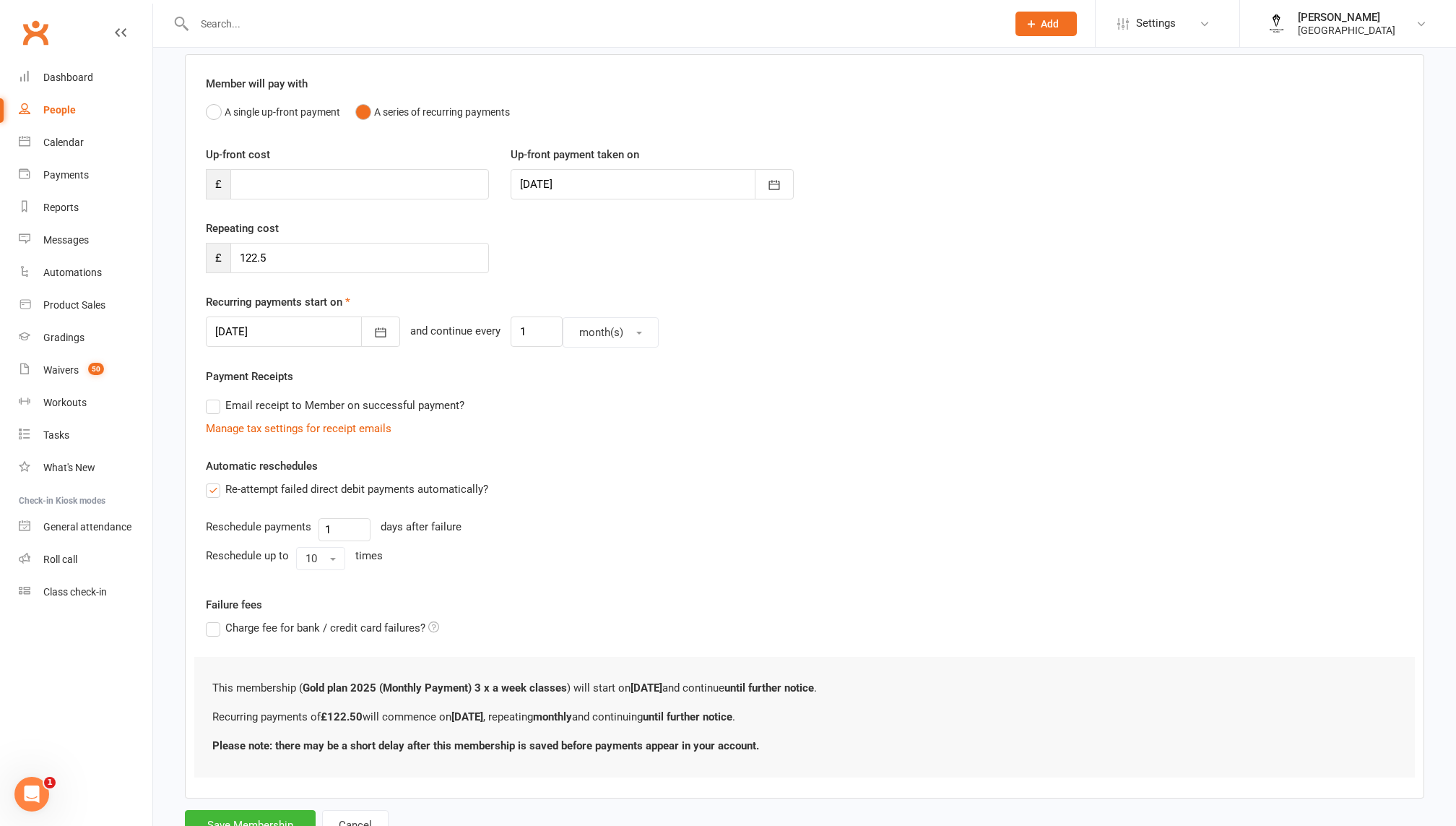
scroll to position [164, 0]
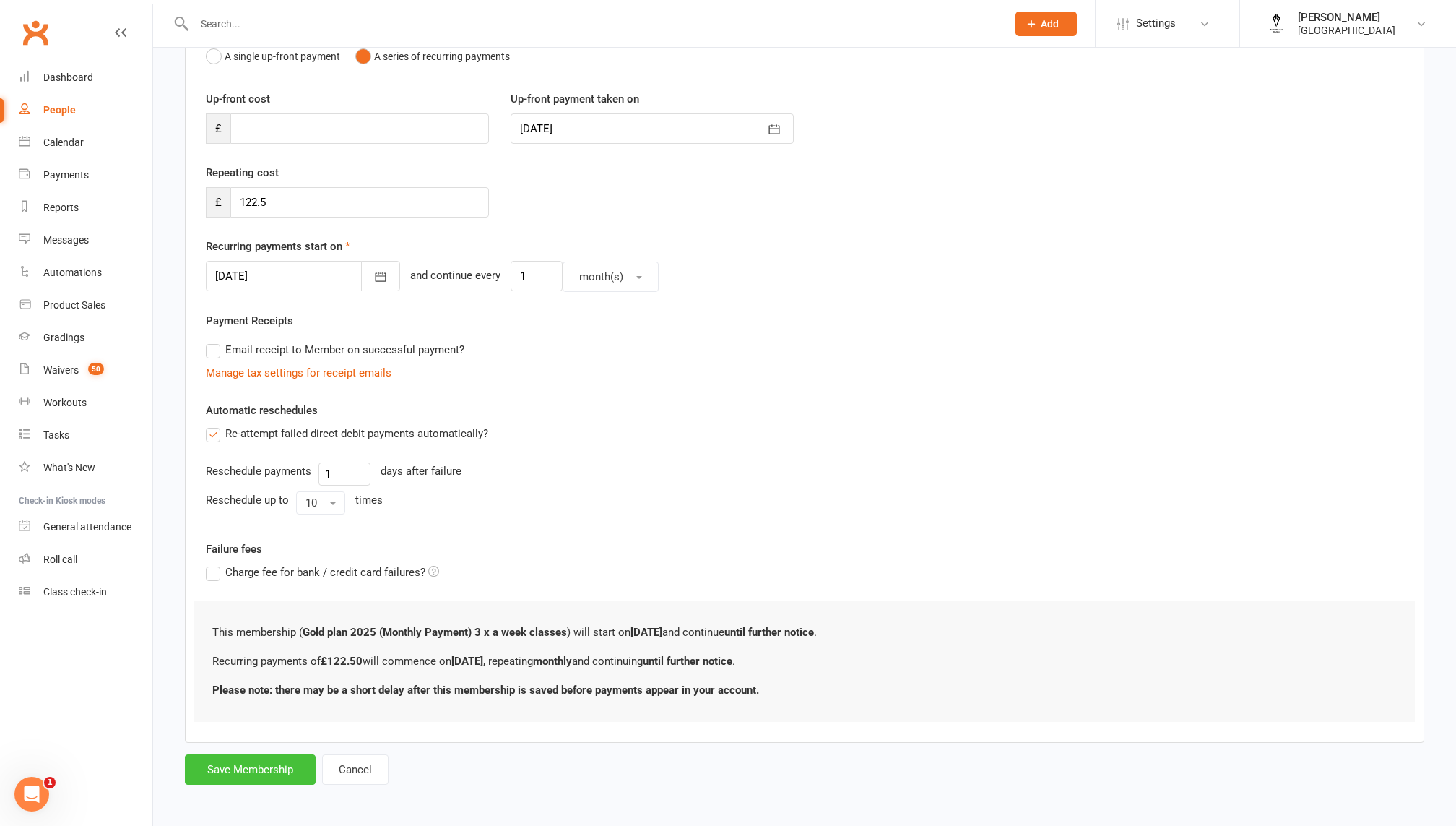
click at [272, 767] on button "Save Membership" at bounding box center [250, 769] width 131 height 31
type input "0"
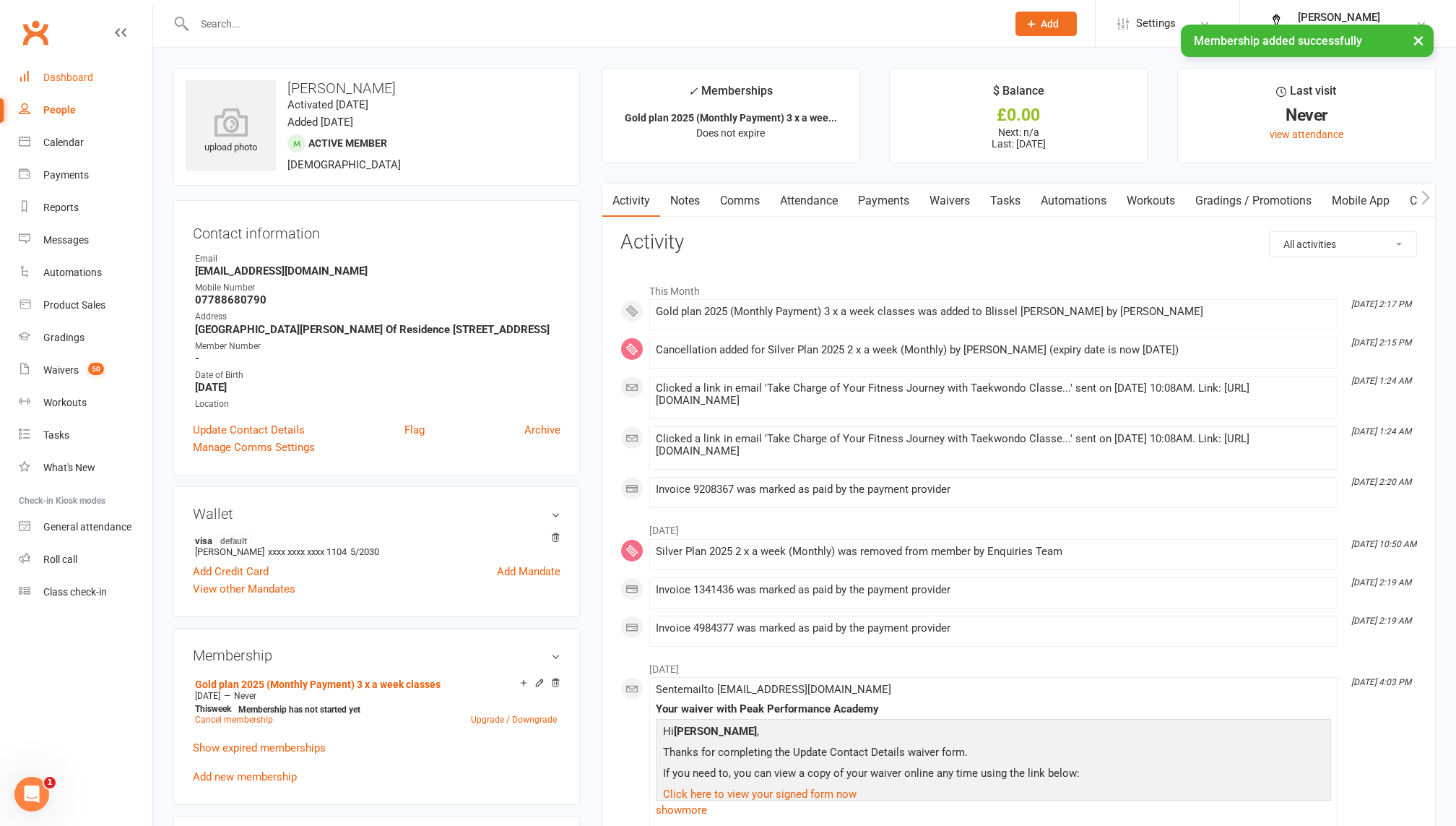
click at [73, 75] on div "Dashboard" at bounding box center [69, 77] width 50 height 11
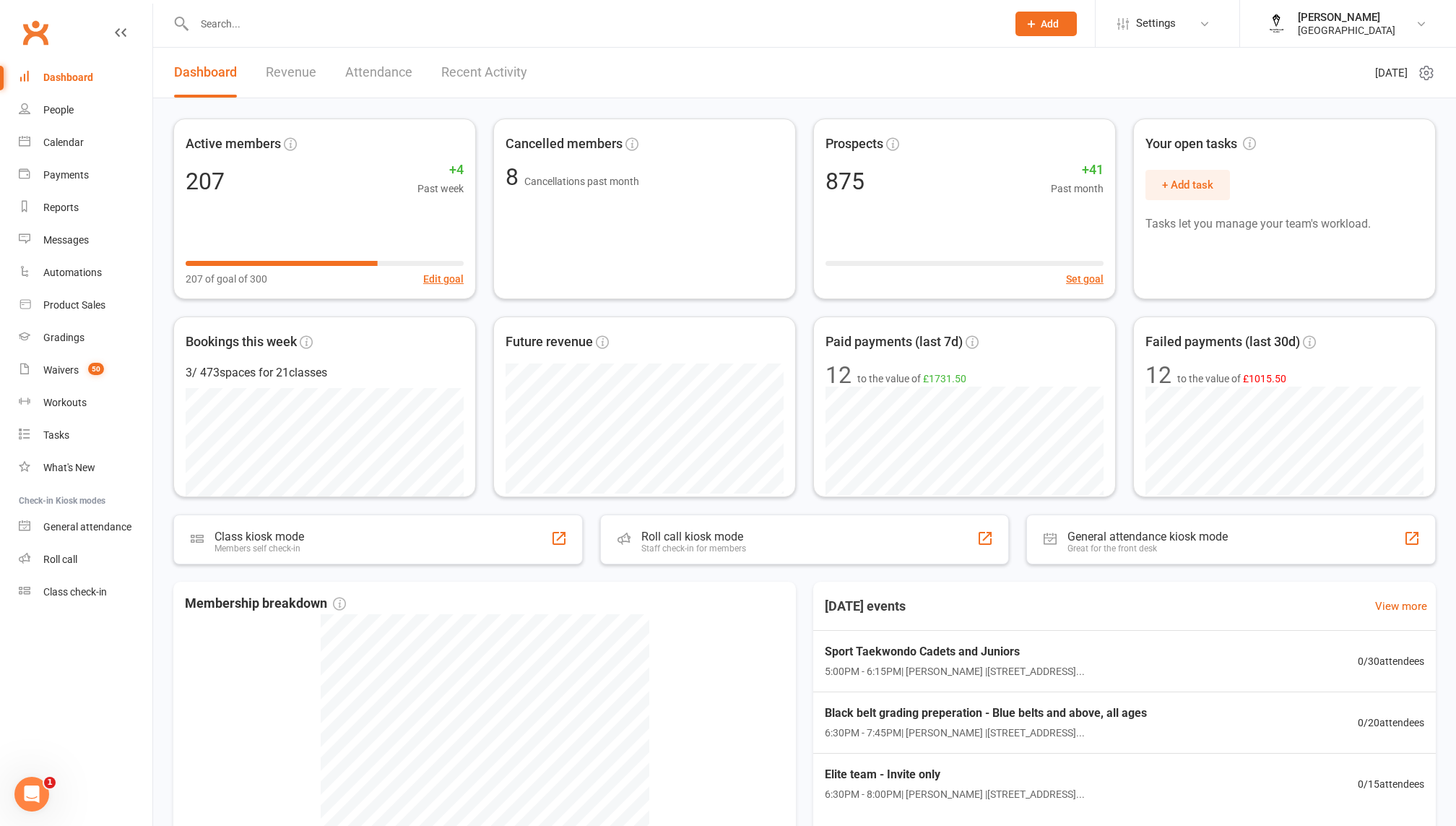
click at [293, 24] on input "text" at bounding box center [593, 24] width 807 height 20
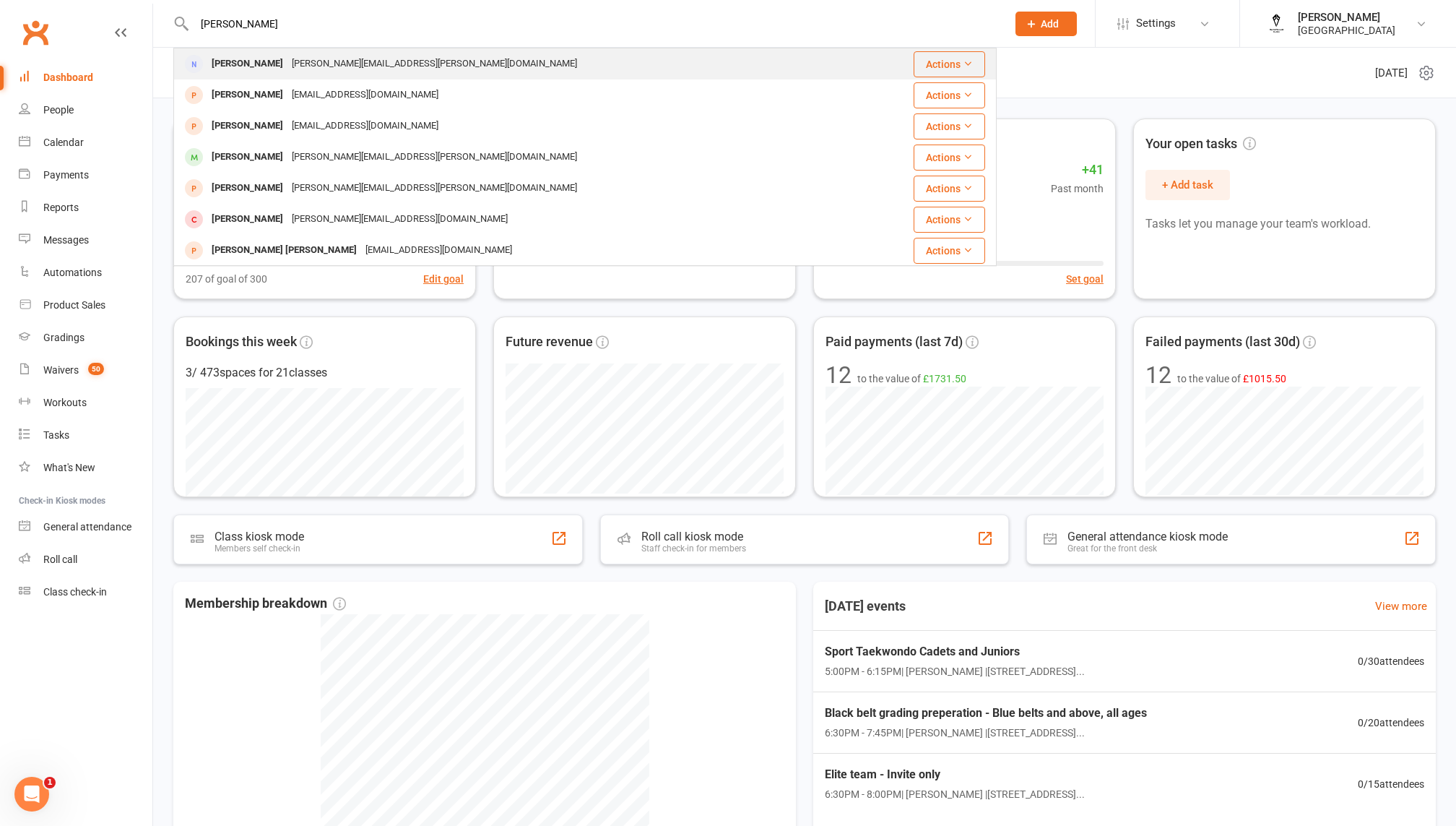
type input "[PERSON_NAME]"
click at [266, 67] on div "[PERSON_NAME]" at bounding box center [247, 64] width 80 height 21
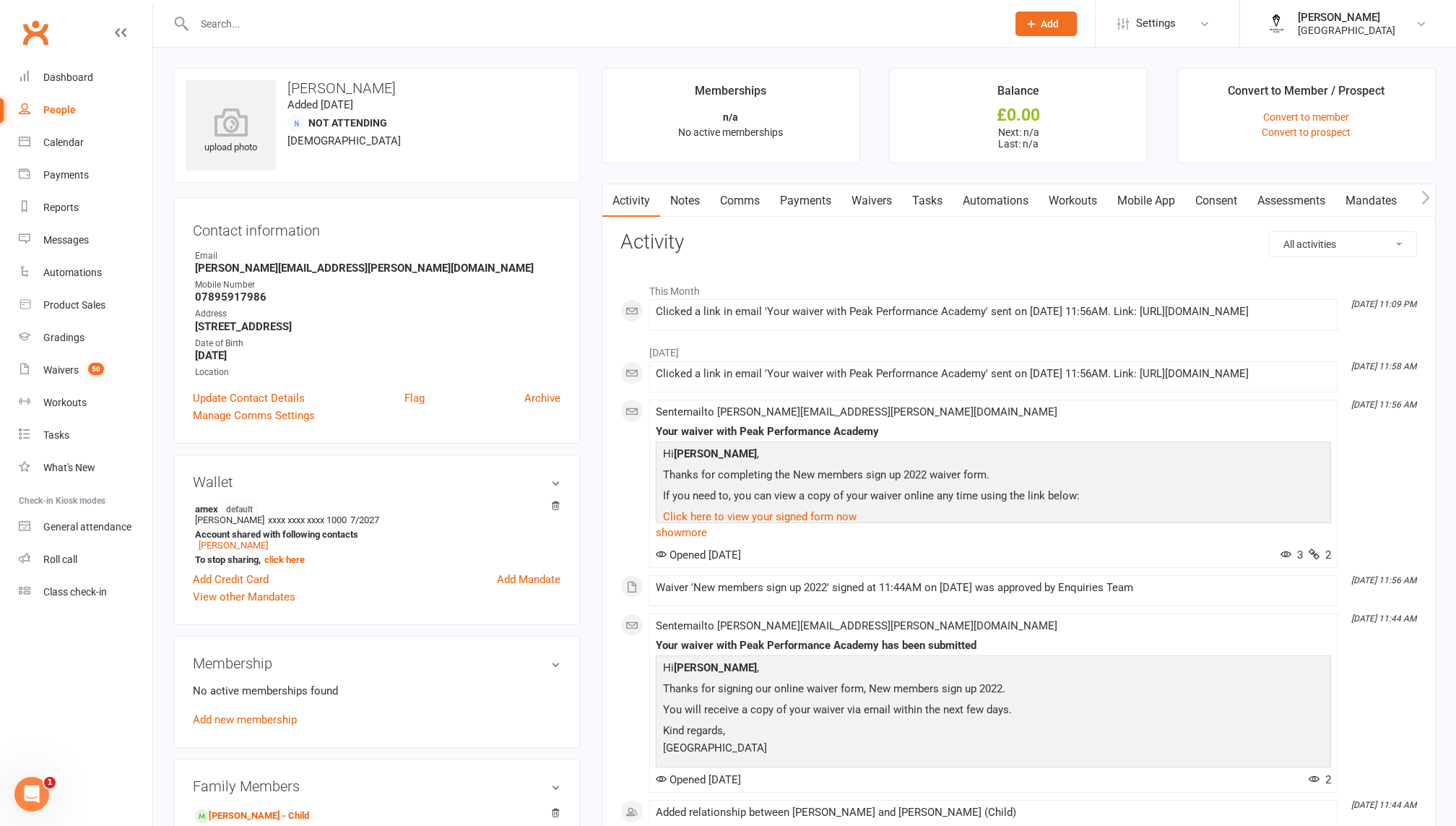
click at [746, 203] on link "Comms" at bounding box center [740, 201] width 60 height 33
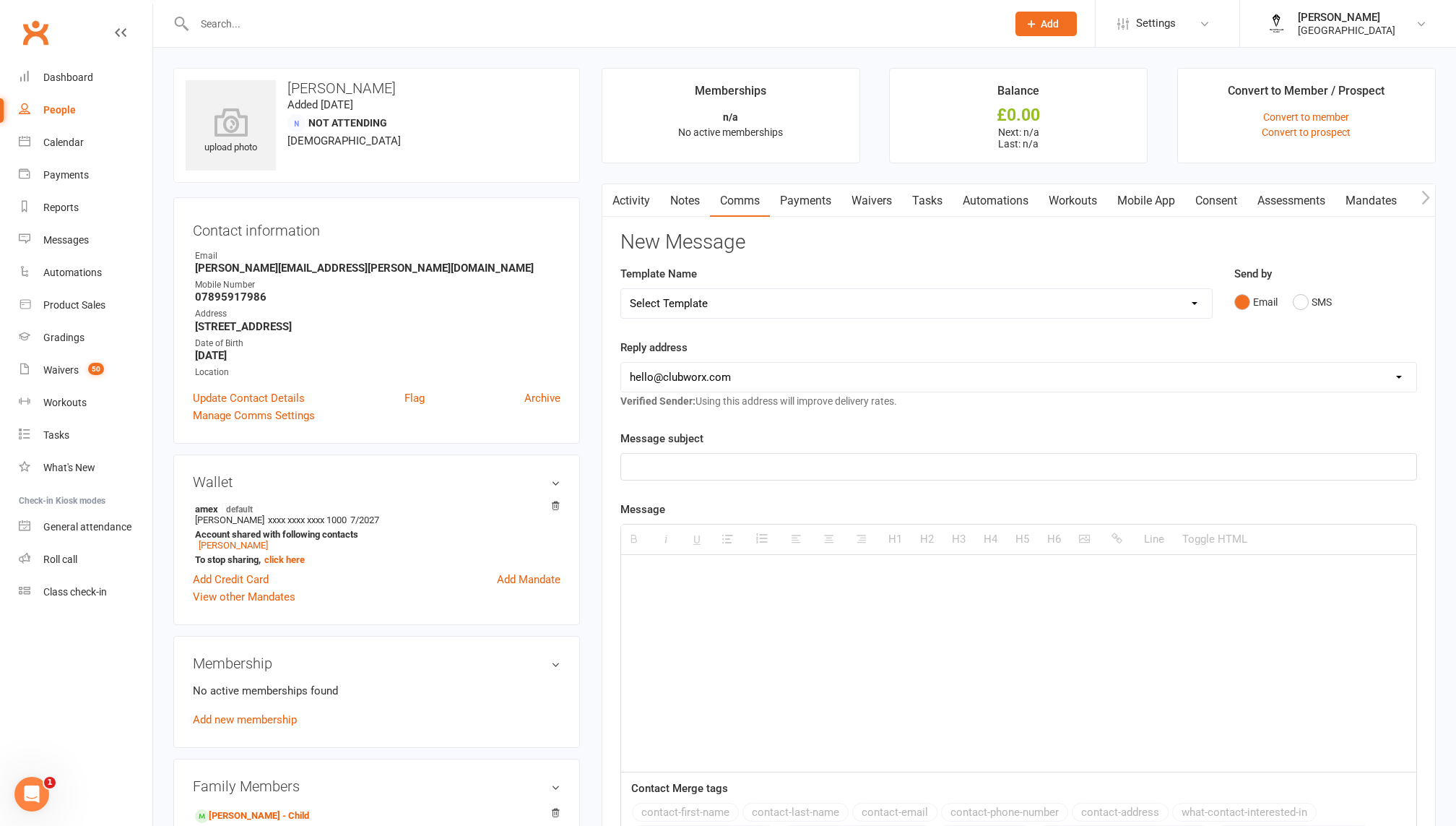
click at [720, 366] on select "[EMAIL_ADDRESS][DOMAIN_NAME] [EMAIL_ADDRESS][DOMAIN_NAME] [EMAIL_ADDRESS][DOMAI…" at bounding box center [1019, 376] width 795 height 29
select select "1"
click at [702, 477] on p at bounding box center [1019, 477] width 778 height 18
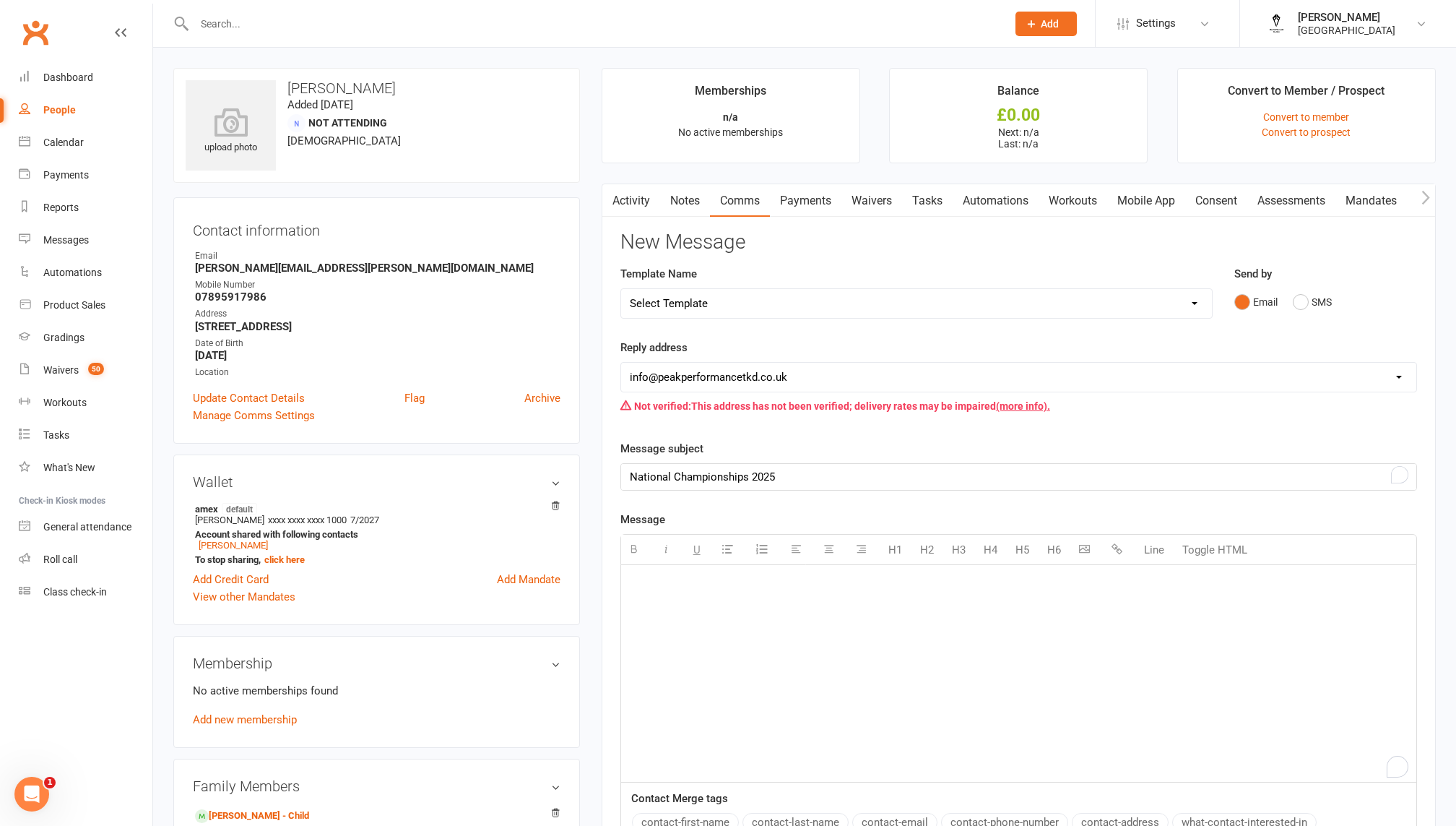
click at [692, 600] on div "To enrich screen reader interactions, please activate Accessibility in Grammarl…" at bounding box center [1019, 673] width 795 height 216
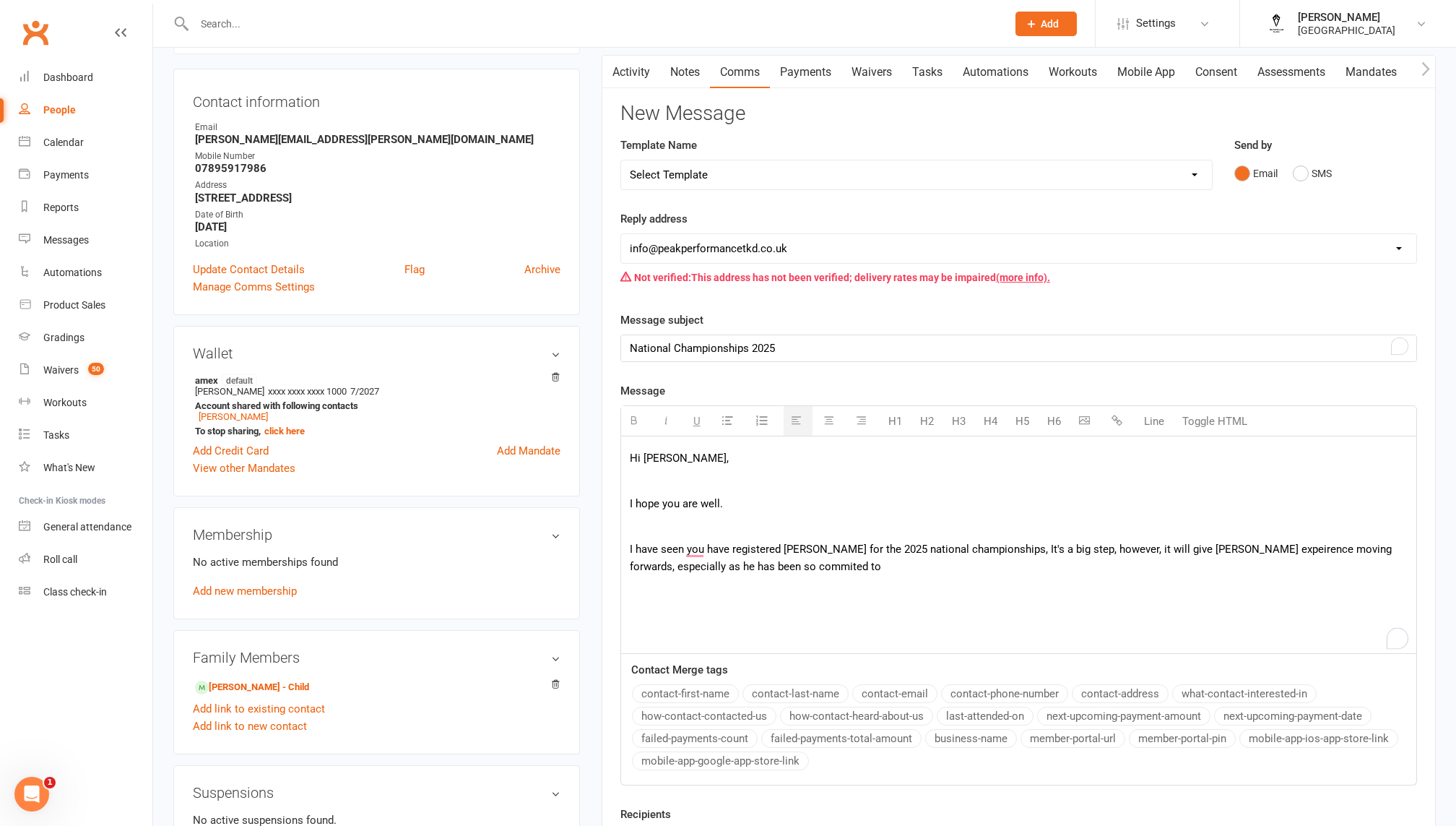
scroll to position [130, 0]
click at [307, 190] on strong "[STREET_ADDRESS]" at bounding box center [378, 197] width 366 height 13
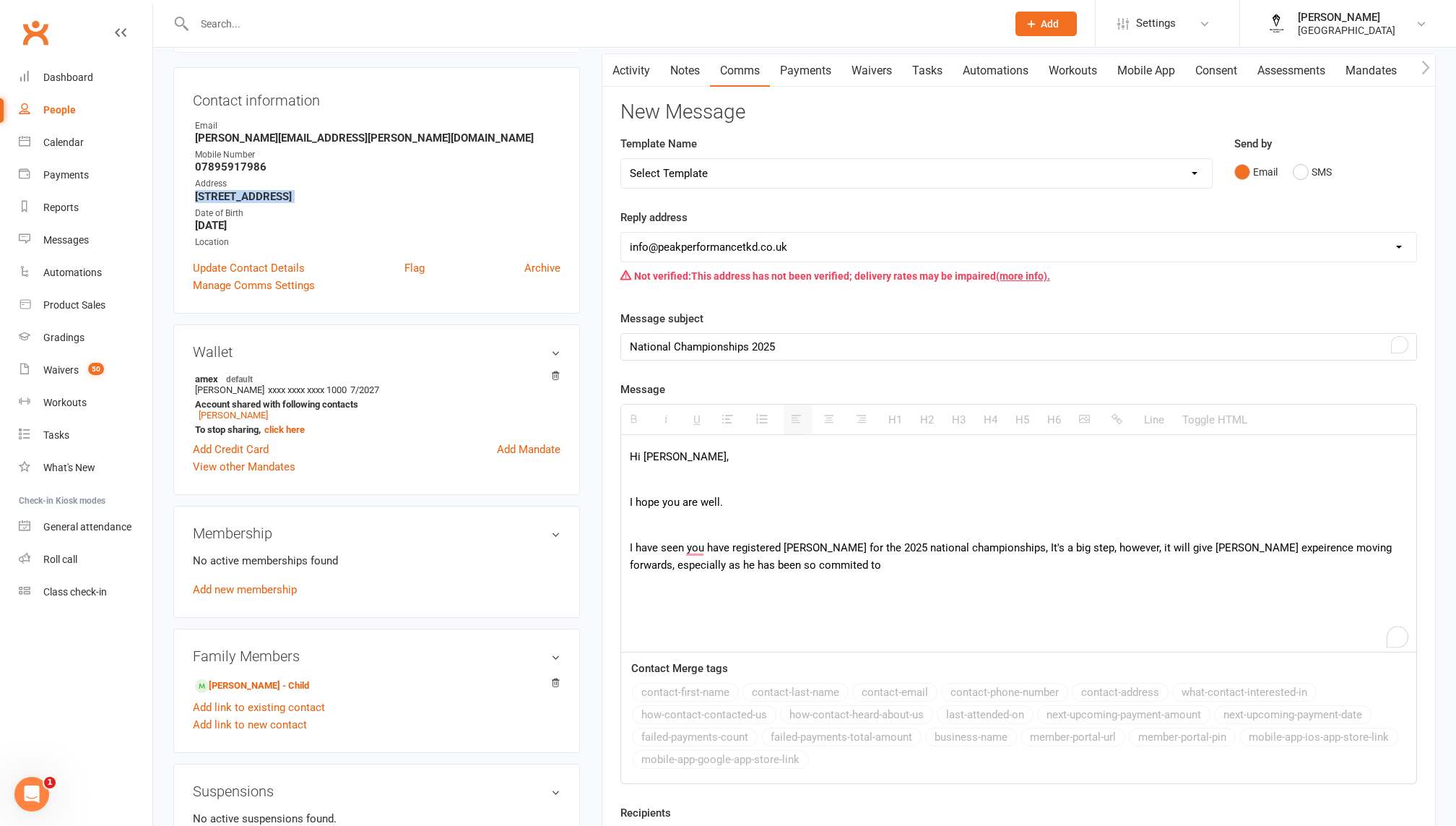
click at [307, 190] on strong "[STREET_ADDRESS]" at bounding box center [378, 197] width 366 height 13
copy render-form-field "[STREET_ADDRESS]"
click at [991, 564] on p "I have seen you have registered [PERSON_NAME] for the 2025 national championshi…" at bounding box center [1019, 556] width 778 height 34
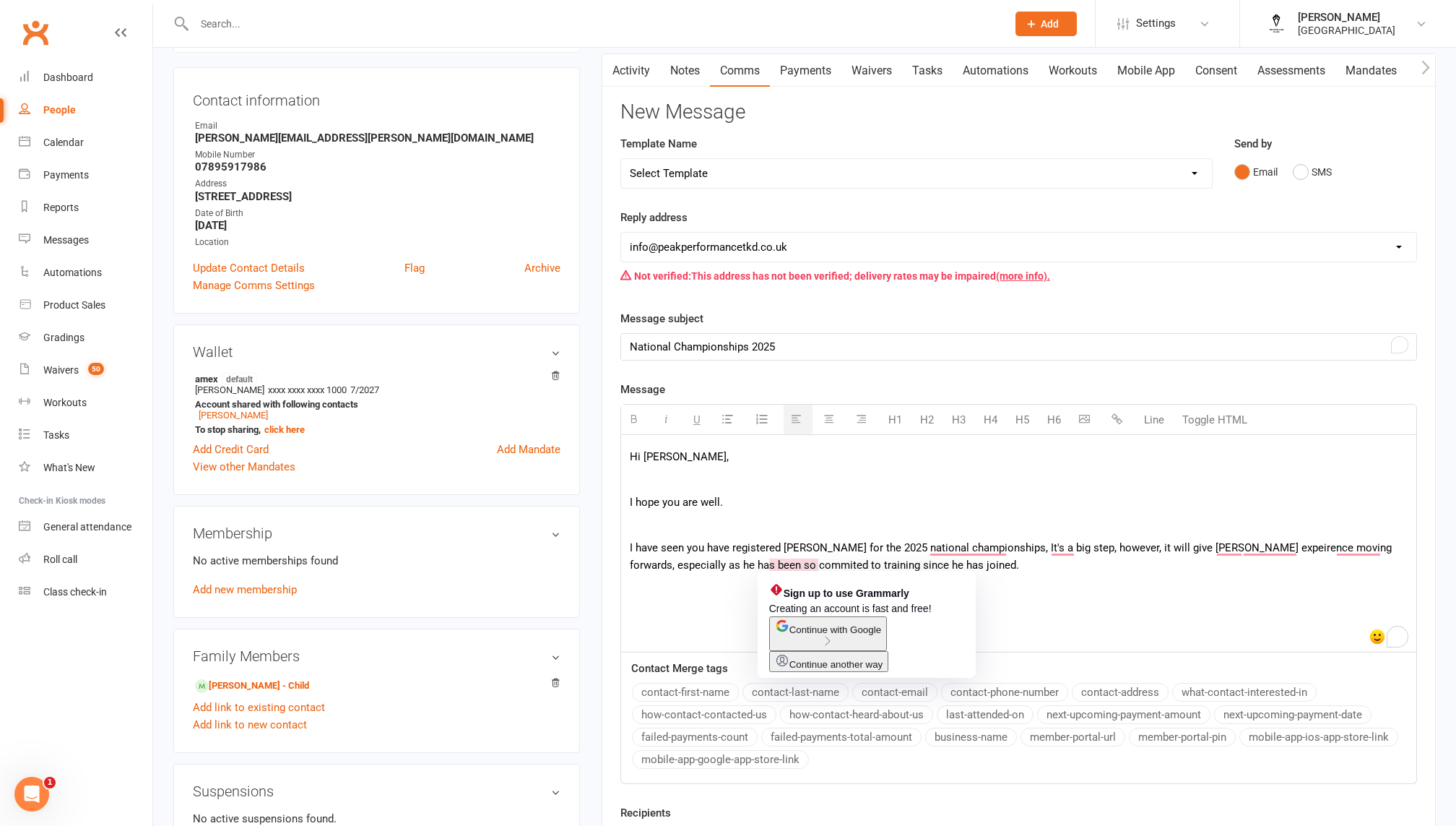
drag, startPoint x: 808, startPoint y: 567, endPoint x: 795, endPoint y: 474, distance: 93.9
click at [808, 567] on p "I have seen you have registered [PERSON_NAME] for the 2025 national championshi…" at bounding box center [1019, 556] width 778 height 34
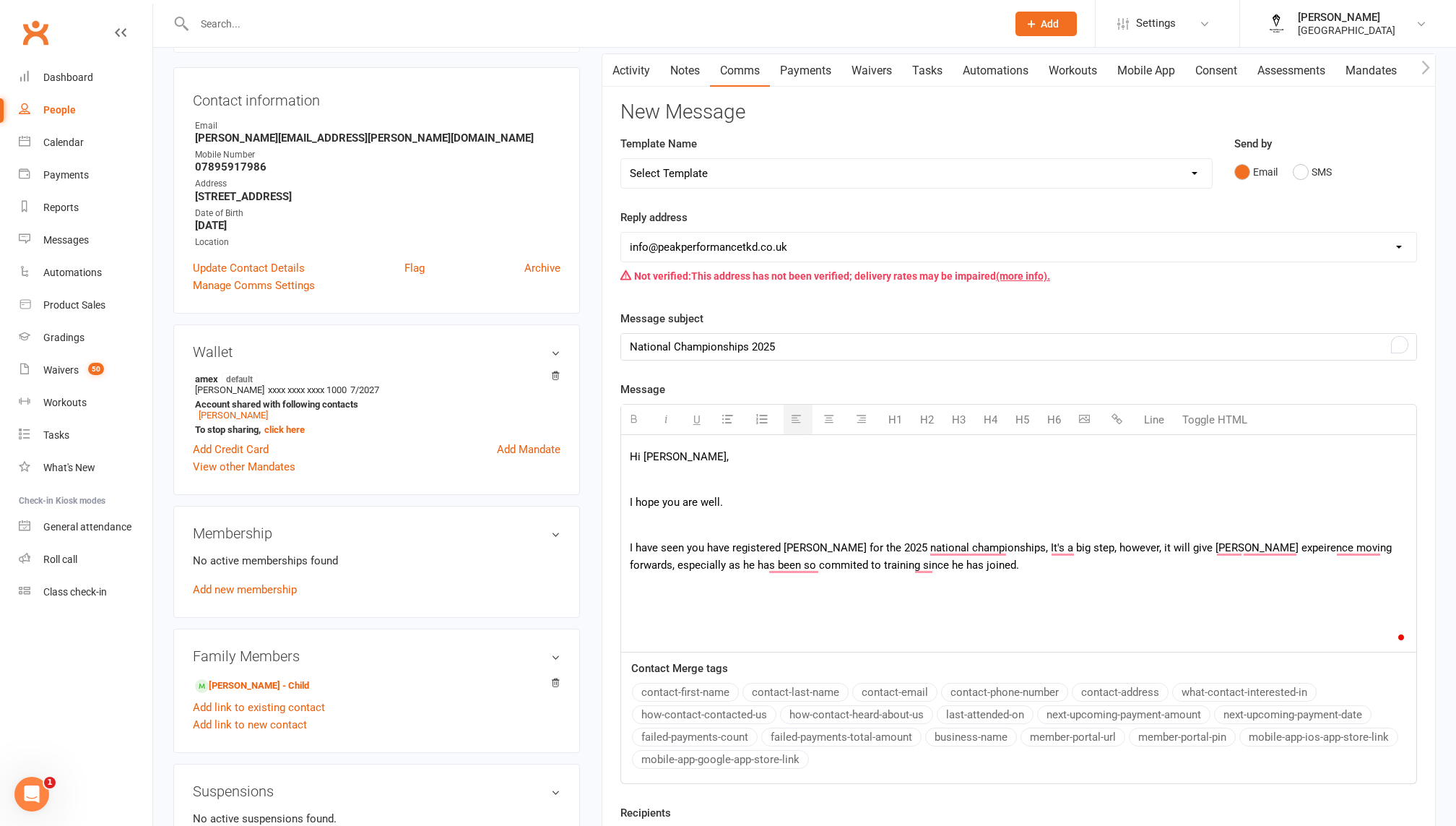
click at [895, 610] on div "Hi [PERSON_NAME], I hope you are well. I have seen you have registered [PERSON_…" at bounding box center [1019, 543] width 795 height 216
click at [802, 559] on p "I have seen you have registered [PERSON_NAME] for the 2025 national championshi…" at bounding box center [1019, 556] width 778 height 34
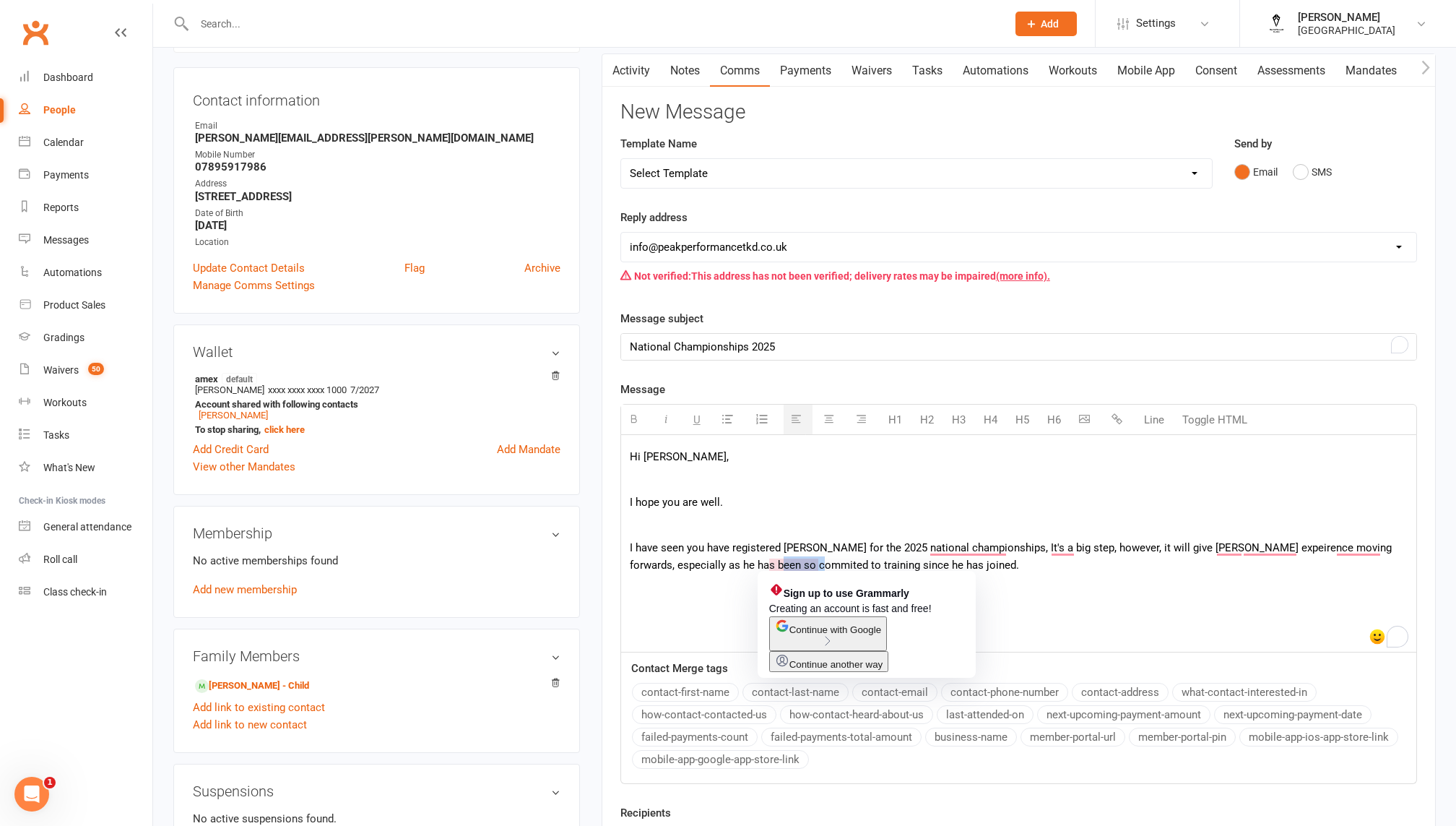
click at [802, 559] on p "I have seen you have registered [PERSON_NAME] for the 2025 national championshi…" at bounding box center [1019, 556] width 778 height 34
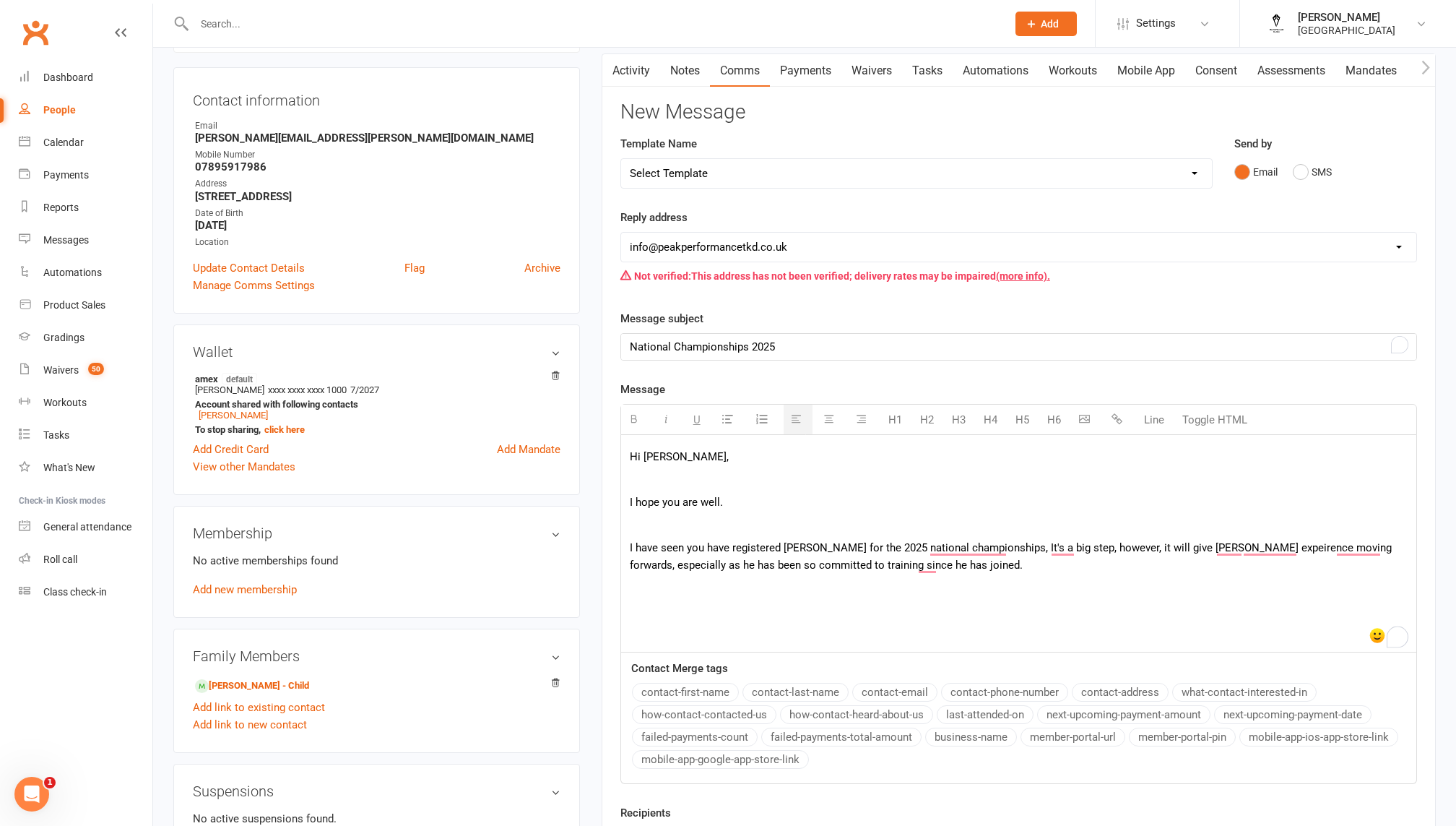
click at [1003, 556] on p "I have seen you have registered [PERSON_NAME] for the 2025 national championshi…" at bounding box center [1019, 556] width 778 height 34
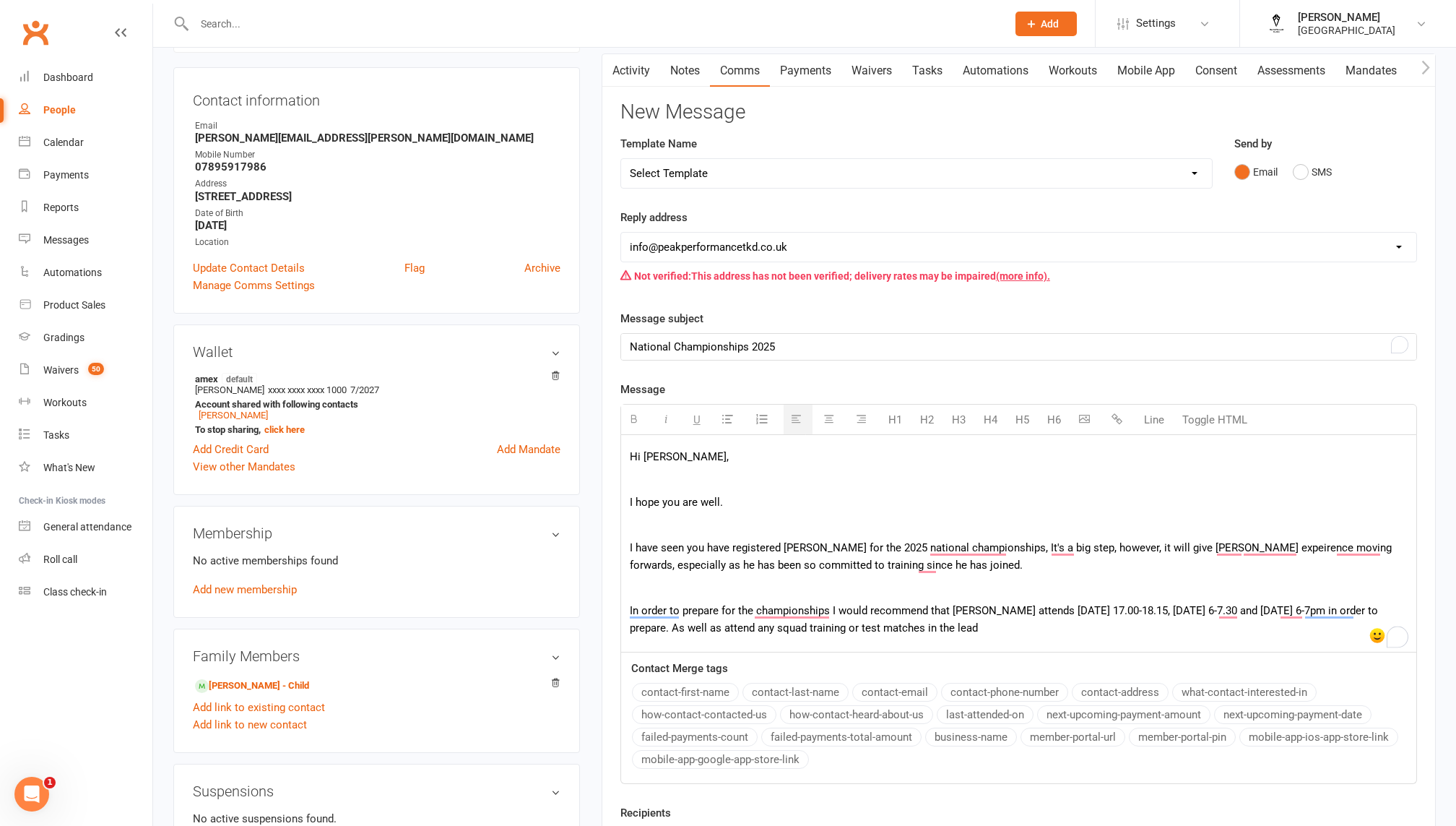
click at [834, 629] on p "In order to prepare for the championships I would recommend that [PERSON_NAME] …" at bounding box center [1019, 619] width 778 height 34
click at [819, 623] on p "In order to prepare for the championships I would recommend that [PERSON_NAME] …" at bounding box center [1019, 619] width 778 height 34
click at [893, 623] on p "In order to prepare for the championships I would recommend that [PERSON_NAME] …" at bounding box center [1019, 619] width 778 height 34
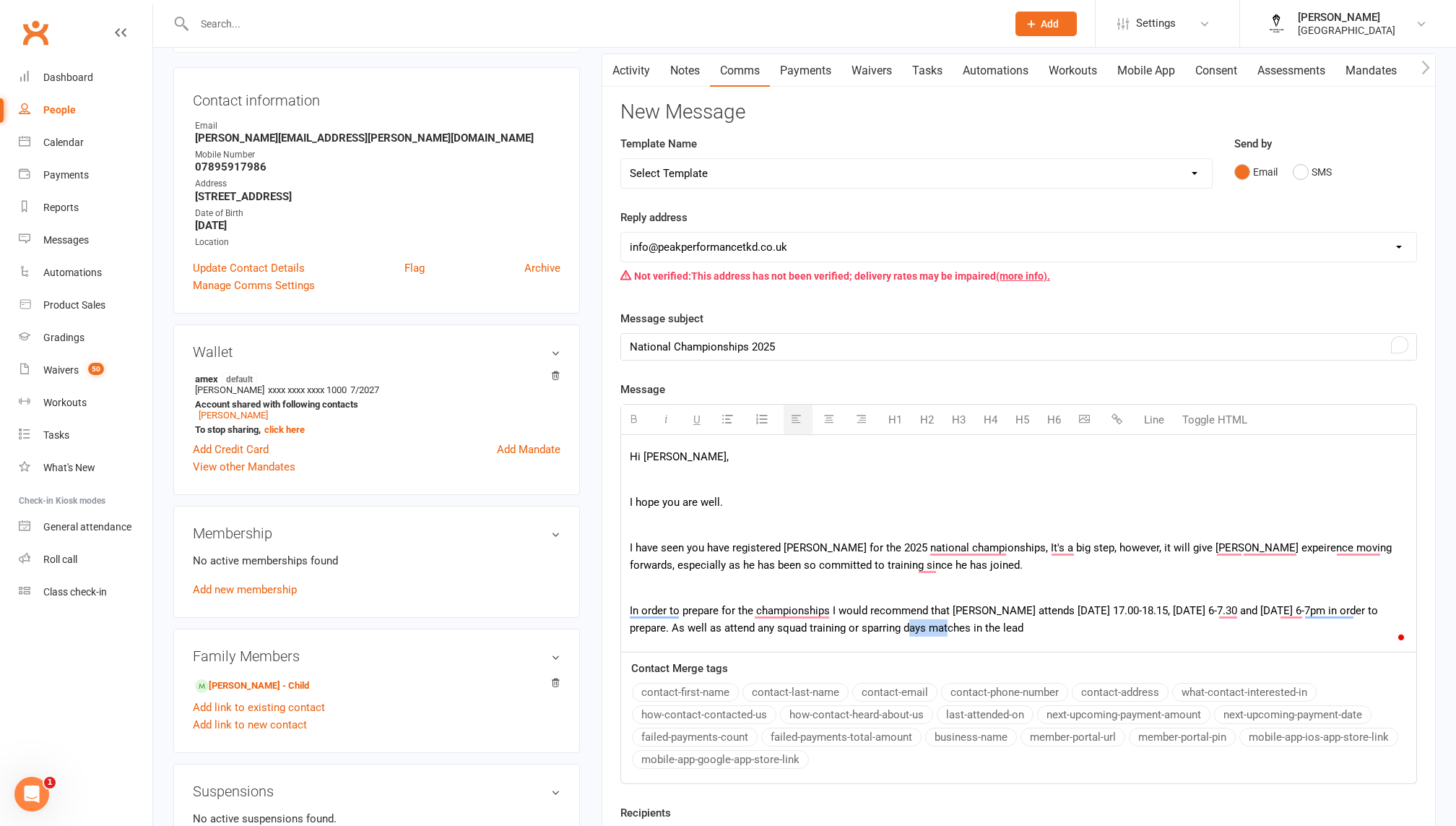
click at [893, 623] on p "In order to prepare for the championships I would recommend that [PERSON_NAME] …" at bounding box center [1019, 619] width 778 height 34
click at [1008, 627] on p "In order to prepare for the championships I would recommend that [PERSON_NAME] …" at bounding box center [1019, 619] width 778 height 34
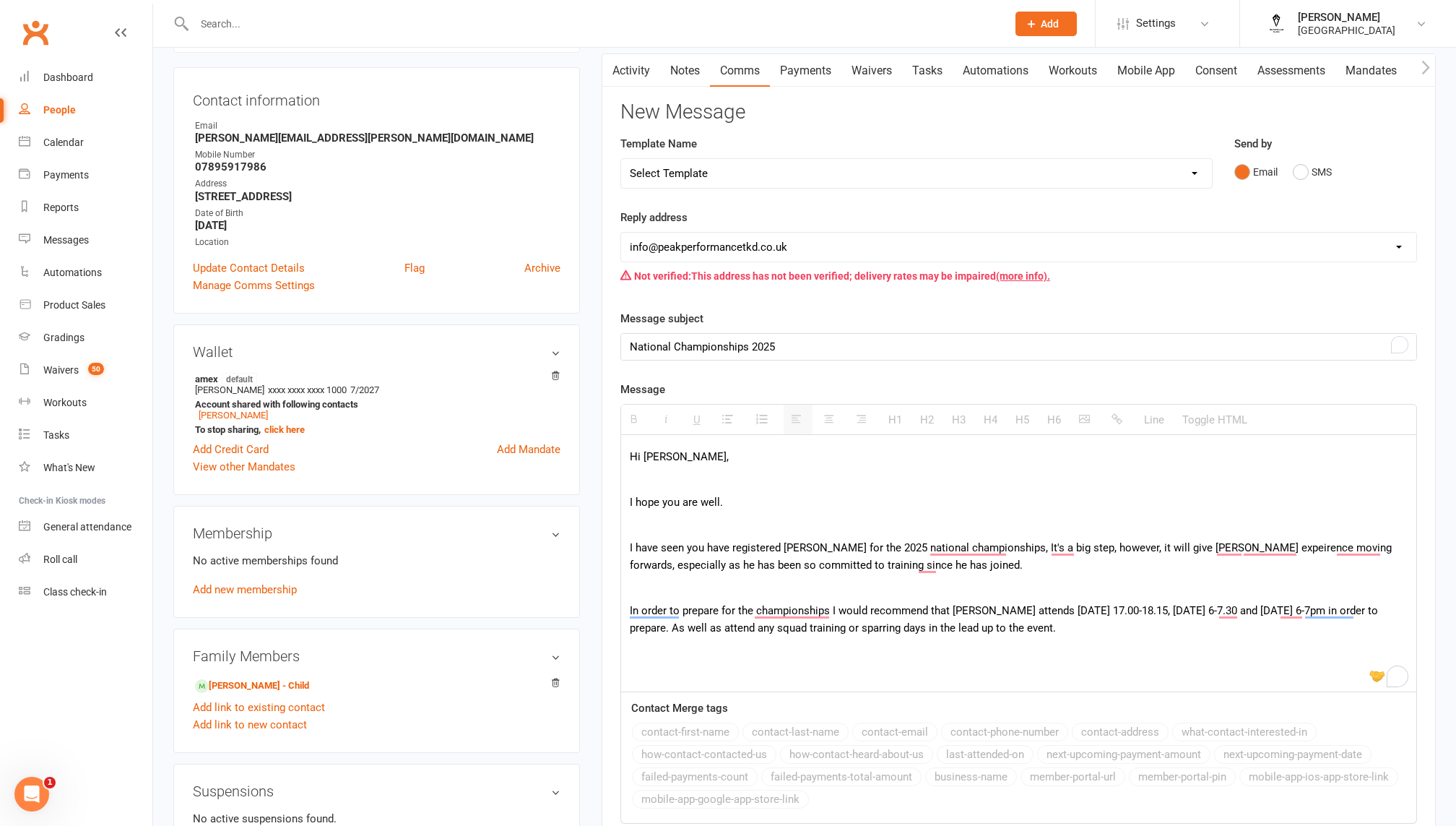
click at [1086, 626] on p "In order to prepare for the championships I would recommend that [PERSON_NAME] …" at bounding box center [1019, 619] width 778 height 34
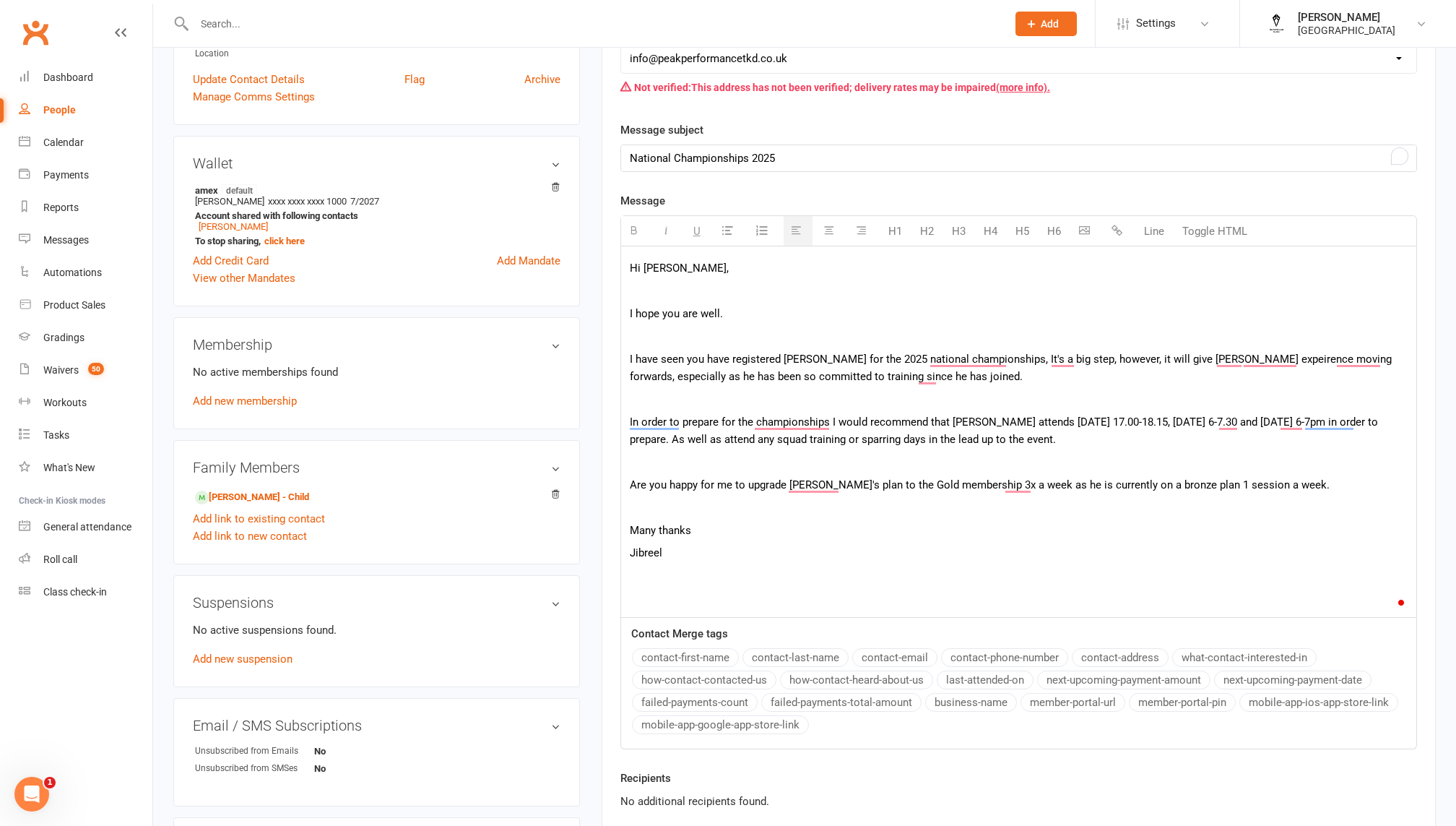
scroll to position [320, 0]
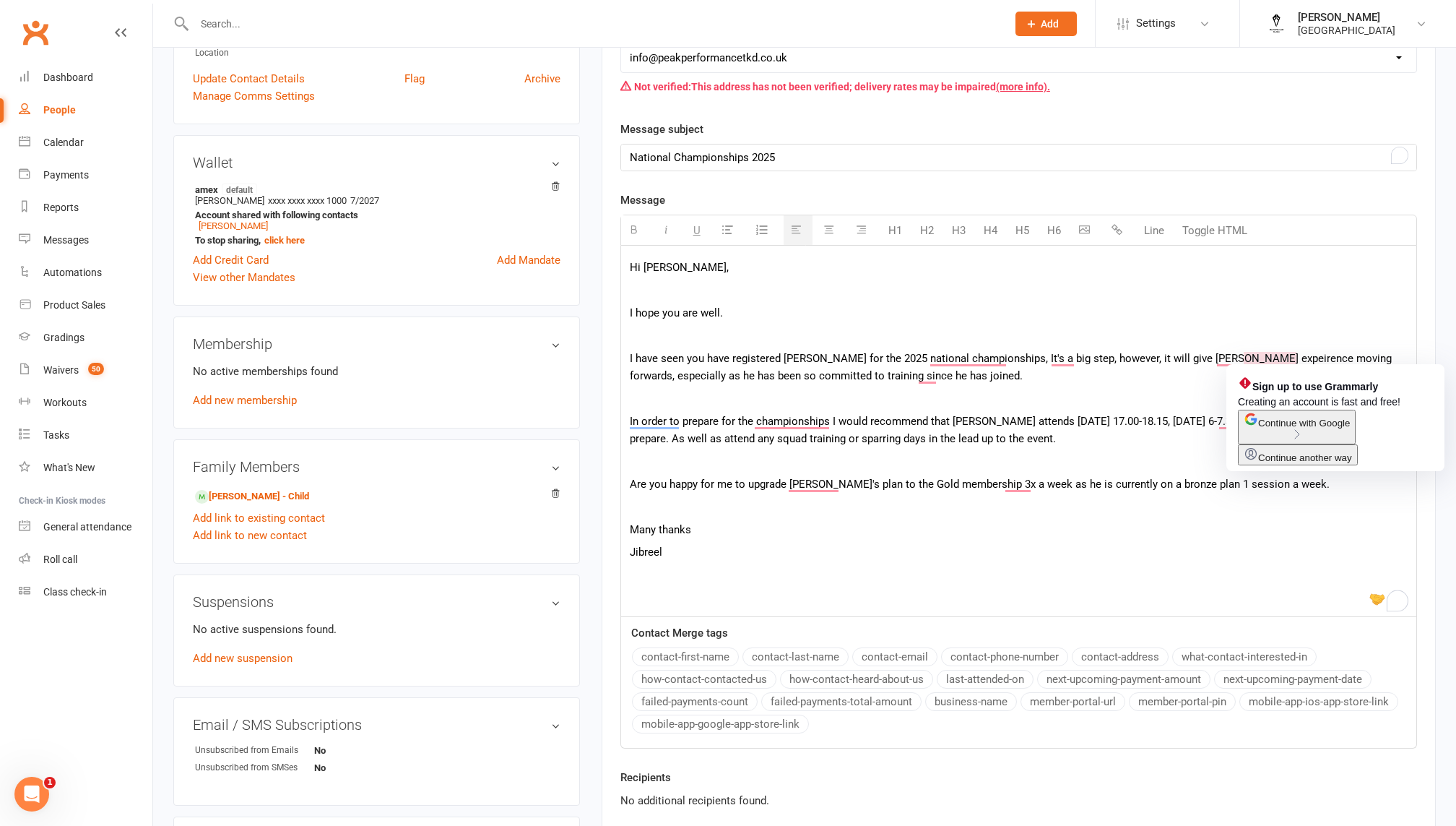
click at [1278, 358] on p "I have seen you have registered [PERSON_NAME] for the 2025 national championshi…" at bounding box center [1019, 366] width 778 height 34
copy p "expeirence"
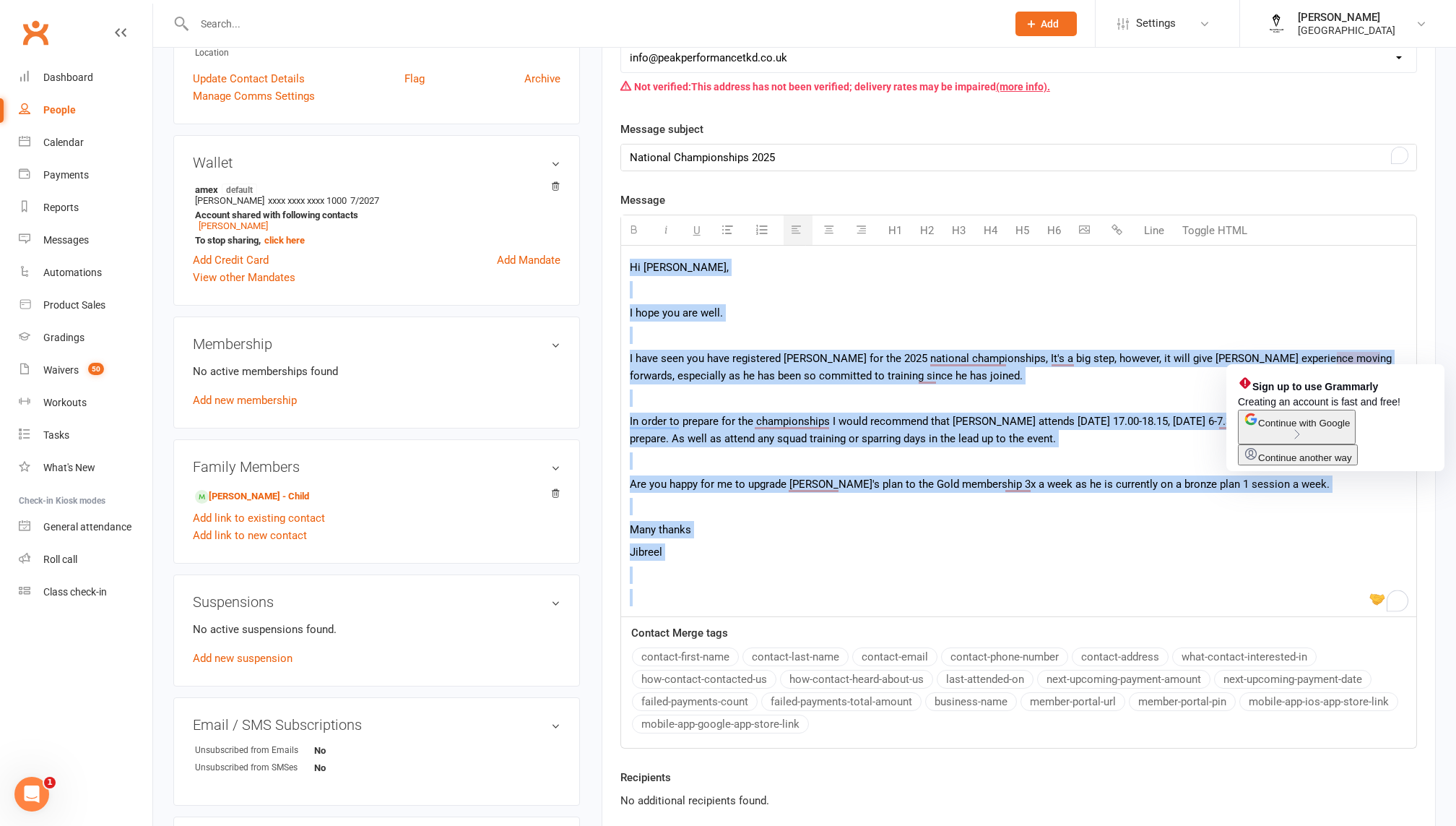
copy div "Hi [PERSON_NAME], I hope you are well. I have seen you have registered [PERSON_…"
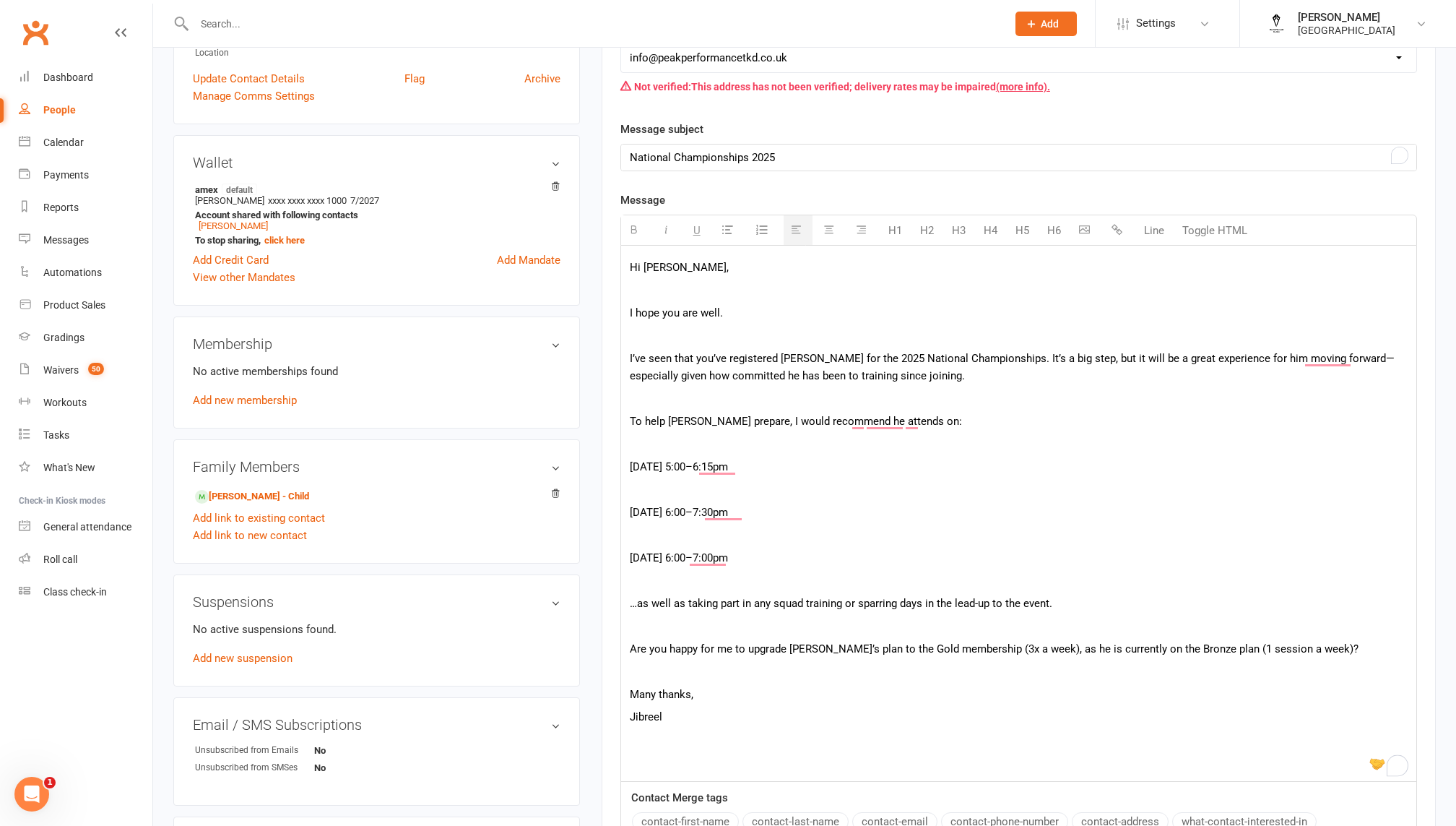
click at [717, 343] on div "Hi [PERSON_NAME], I hope you are well. I’ve seen that you’ve registered [PERSON…" at bounding box center [1019, 513] width 795 height 535
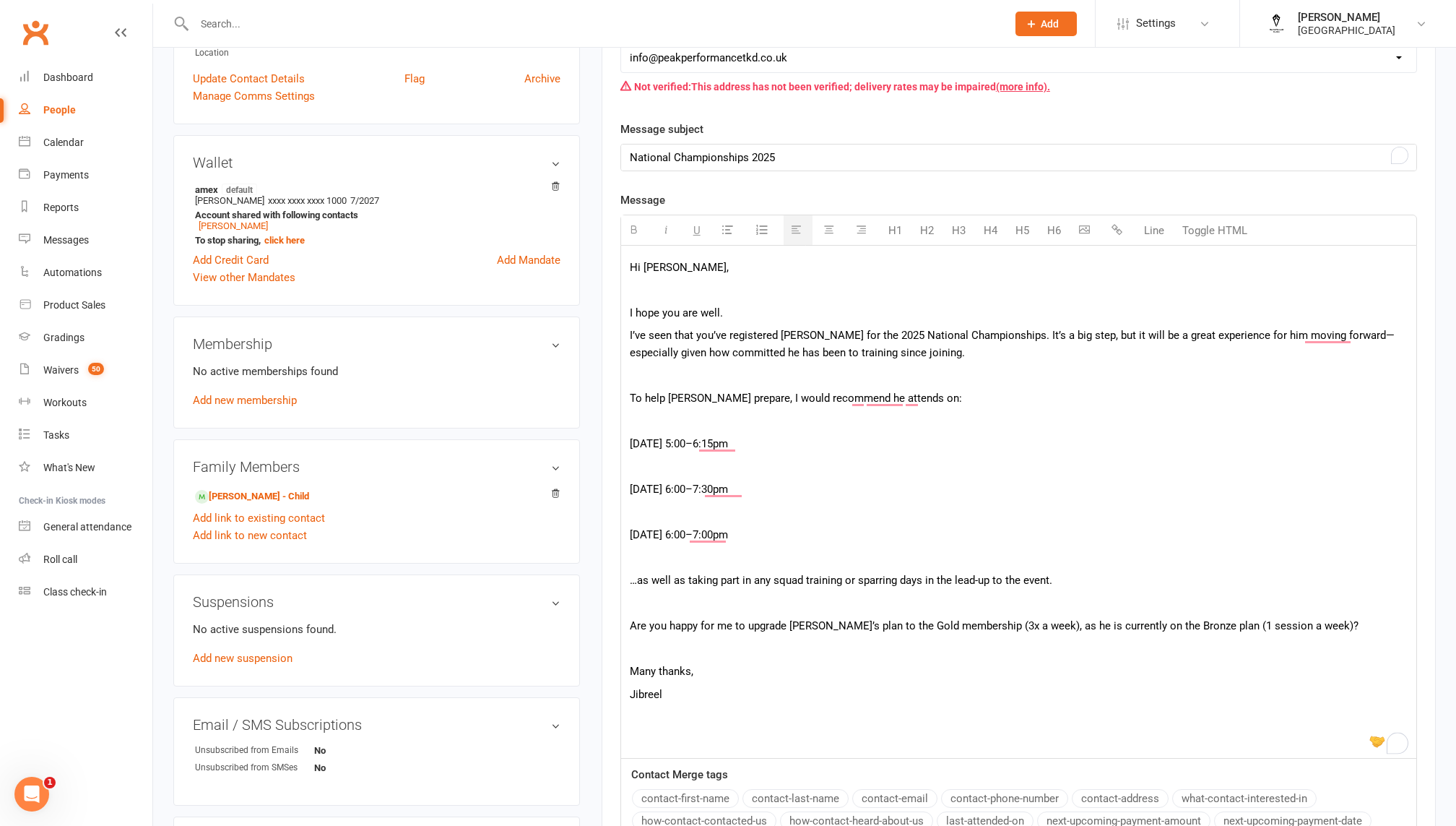
click at [651, 384] on div "Hi [PERSON_NAME], I hope you are well. I’ve seen that you’ve registered [PERSON…" at bounding box center [1019, 501] width 795 height 512
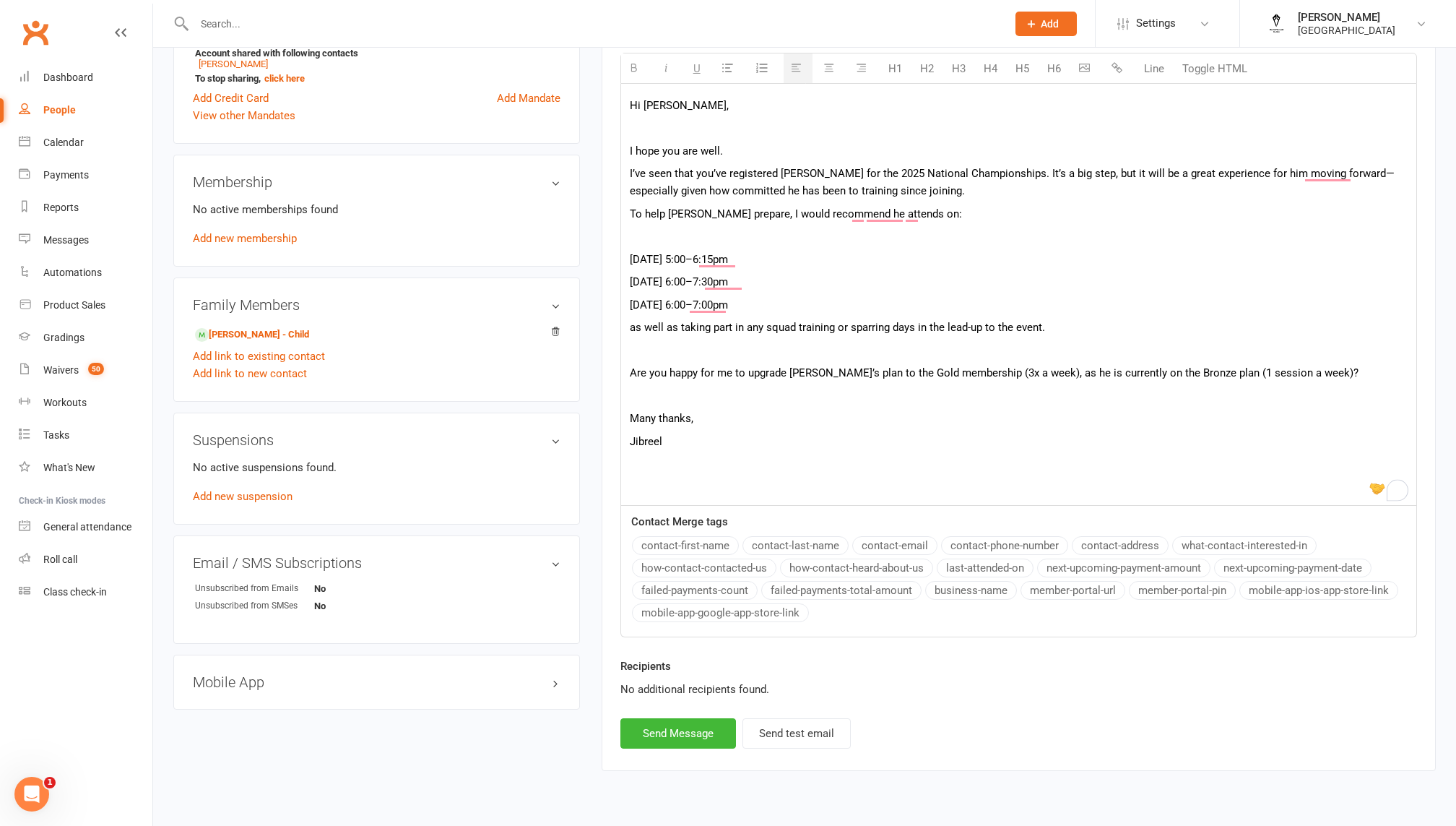
scroll to position [513, 0]
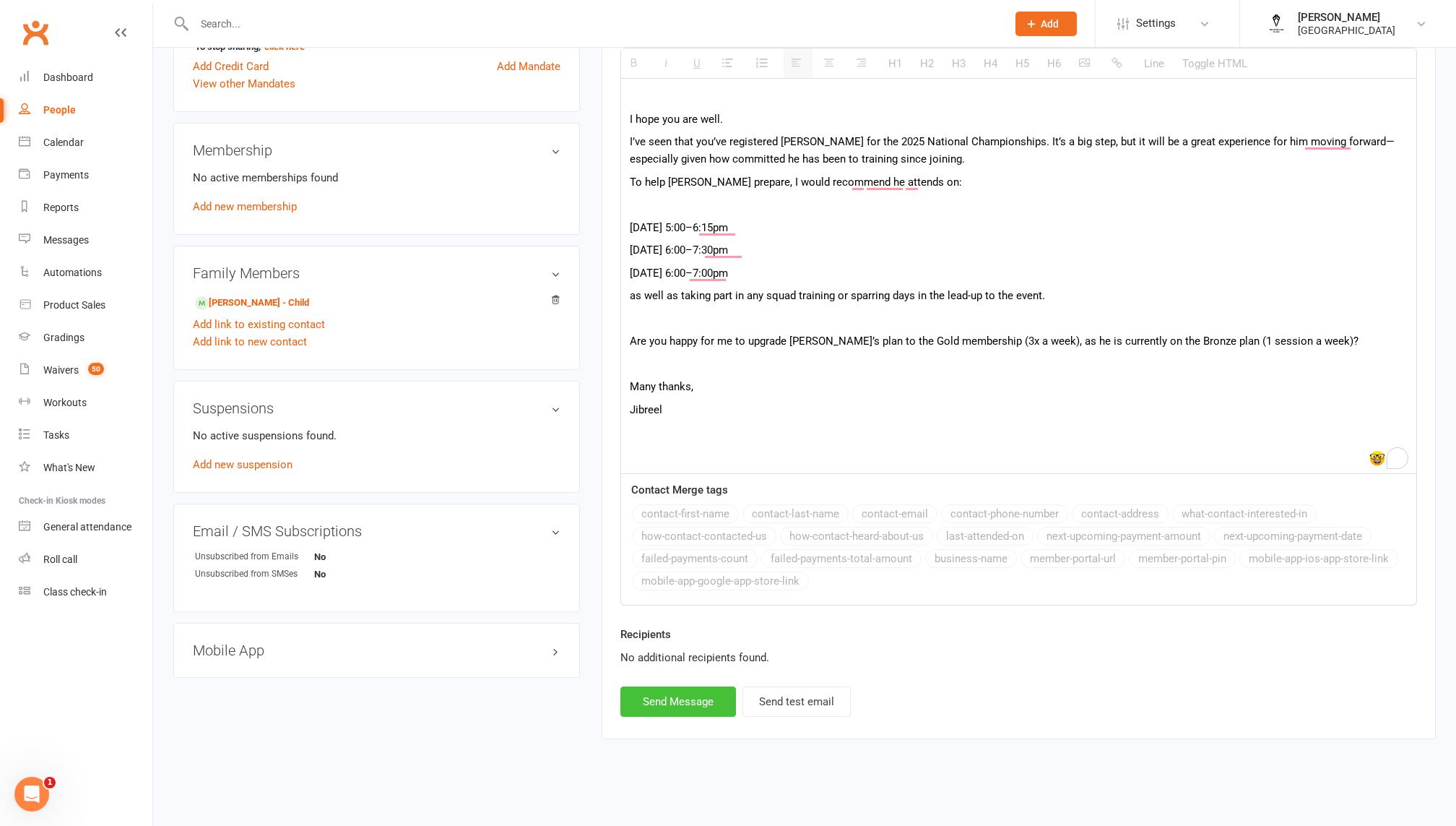
click at [664, 704] on button "Send Message" at bounding box center [678, 701] width 115 height 31
select select "0"
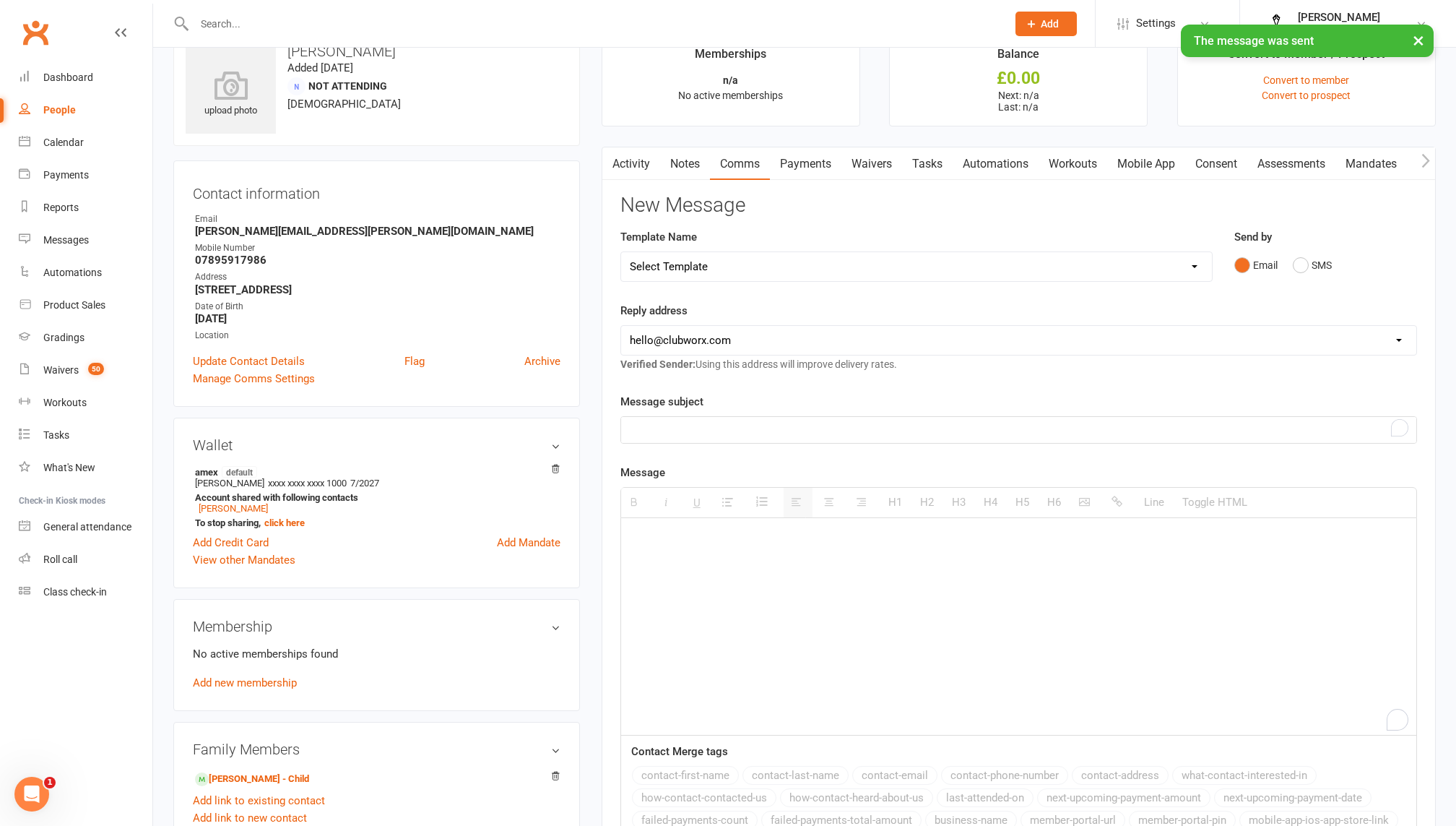
scroll to position [0, 0]
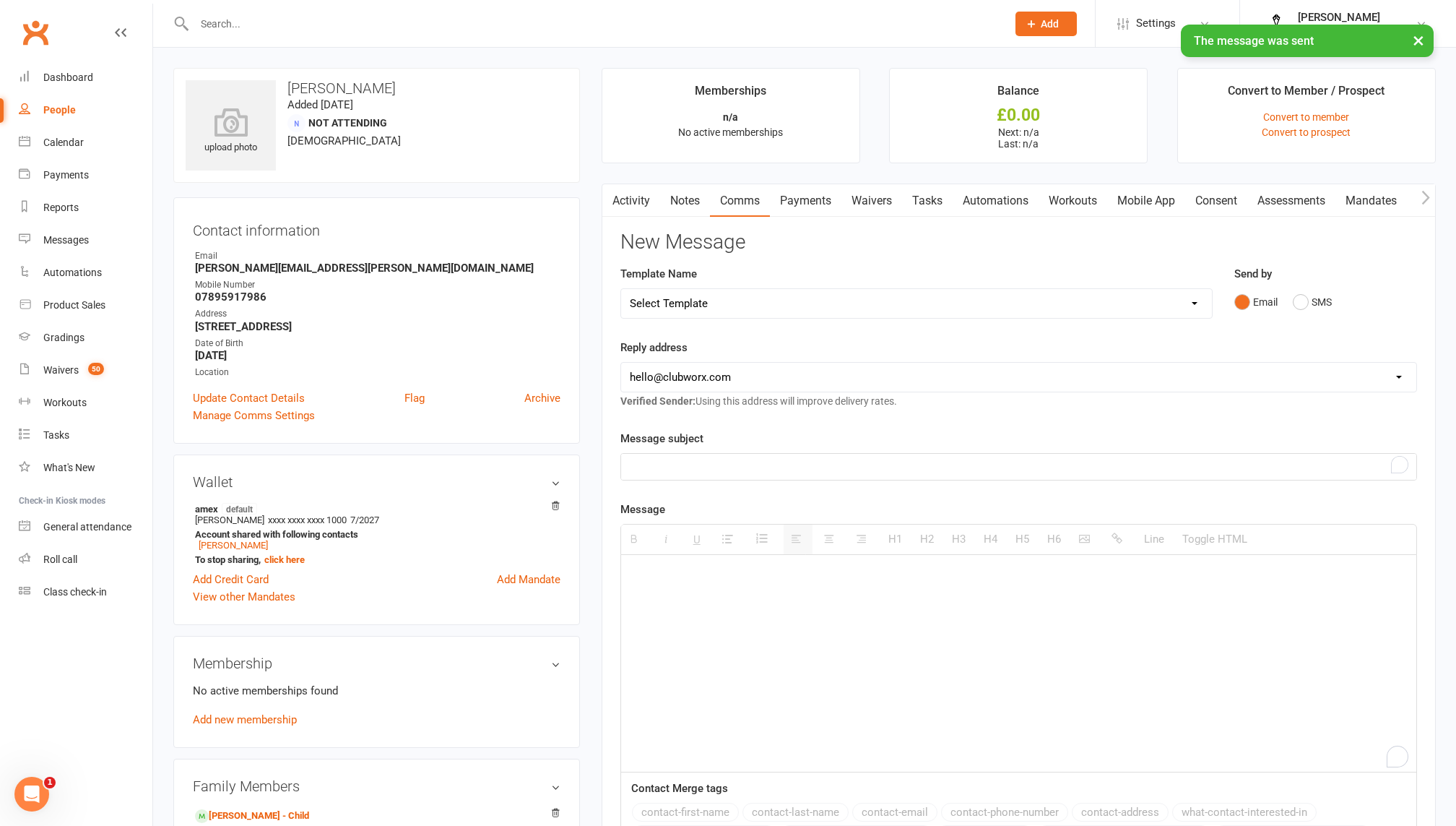
click at [333, 94] on h3 "[PERSON_NAME]" at bounding box center [376, 87] width 382 height 16
copy h3 "[PERSON_NAME]"
